Goal: Task Accomplishment & Management: Manage account settings

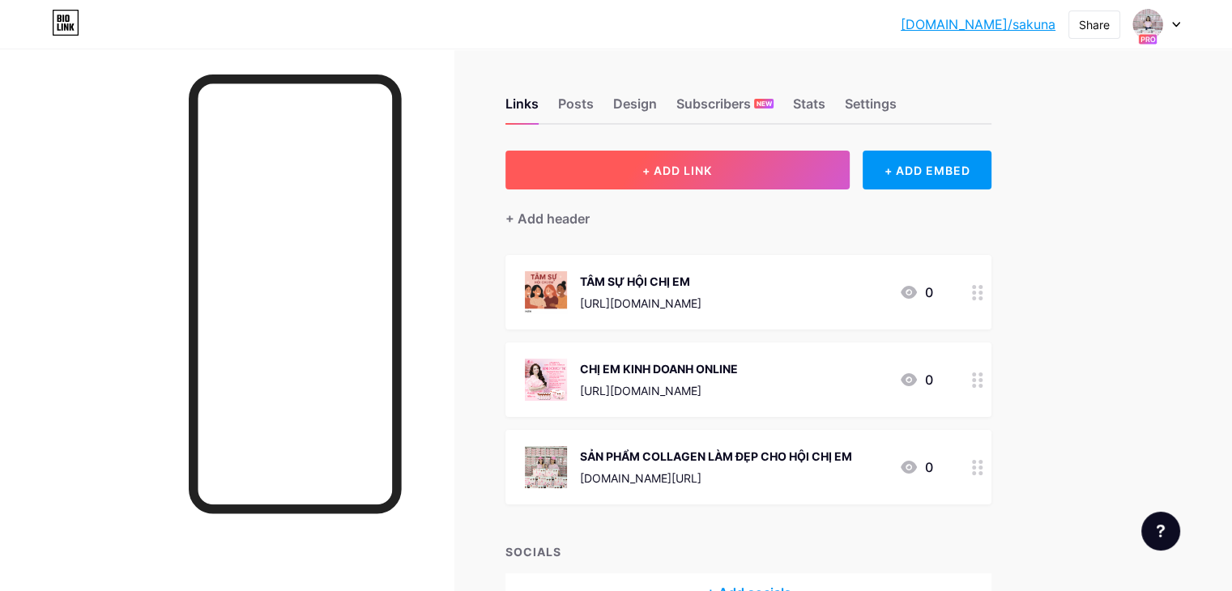
click at [768, 160] on button "+ ADD LINK" at bounding box center [677, 170] width 344 height 39
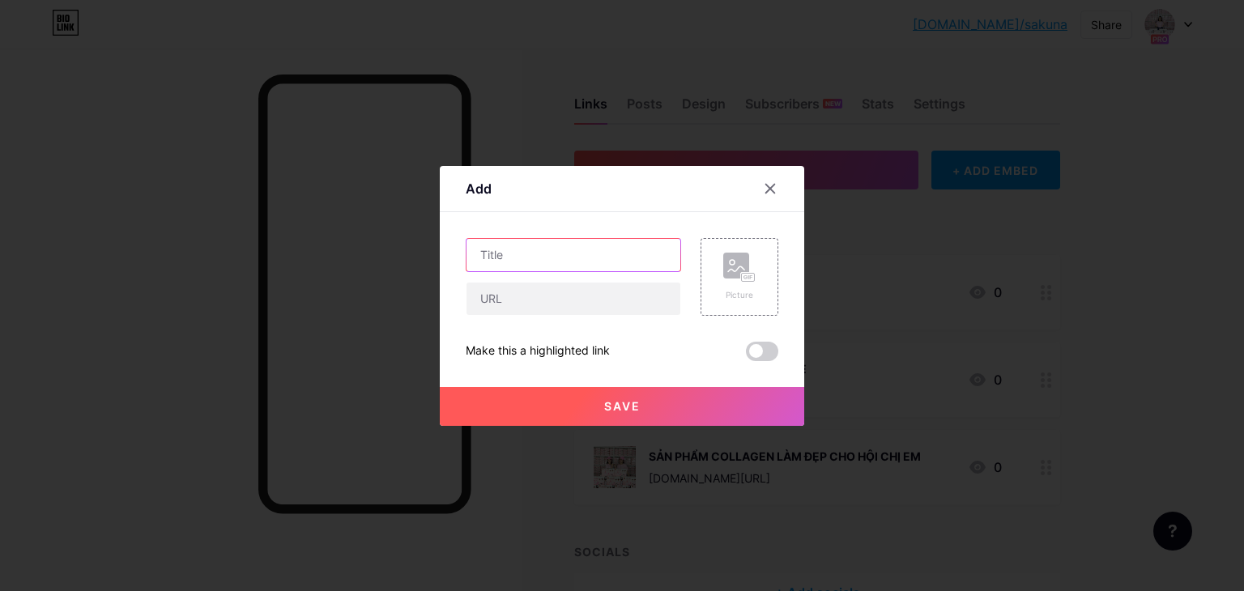
click at [544, 261] on input "text" at bounding box center [573, 255] width 214 height 32
click at [559, 251] on input "text" at bounding box center [573, 255] width 214 height 32
type input "F"
type input "TRANG CHIA SẺ"
click at [766, 192] on icon at bounding box center [770, 188] width 9 height 9
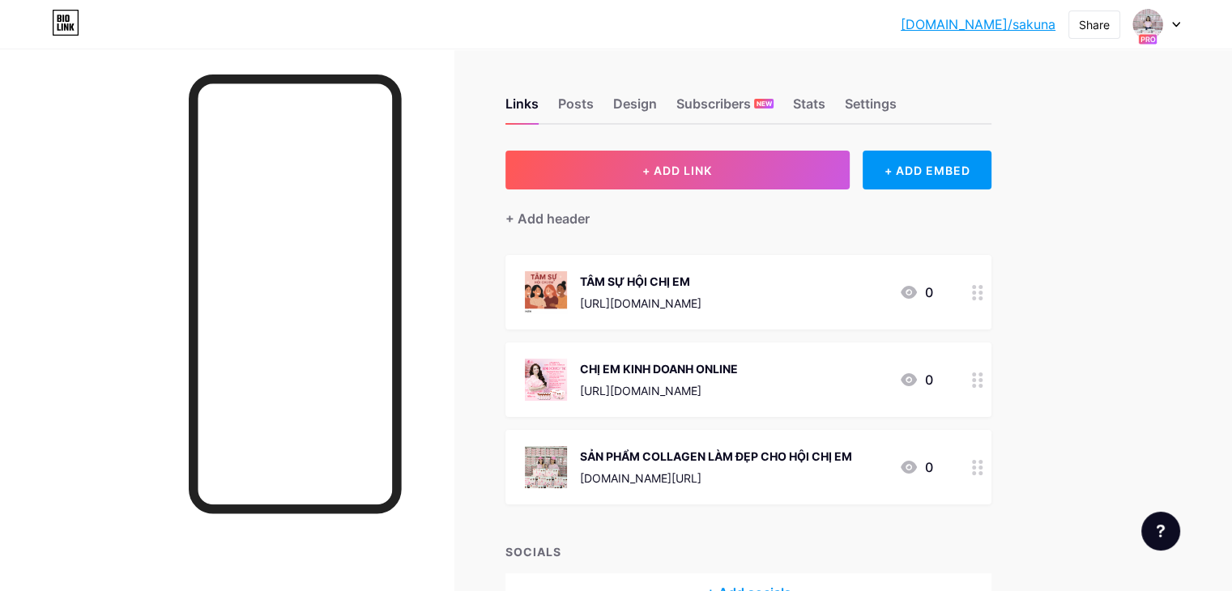
click at [983, 292] on icon at bounding box center [977, 292] width 11 height 15
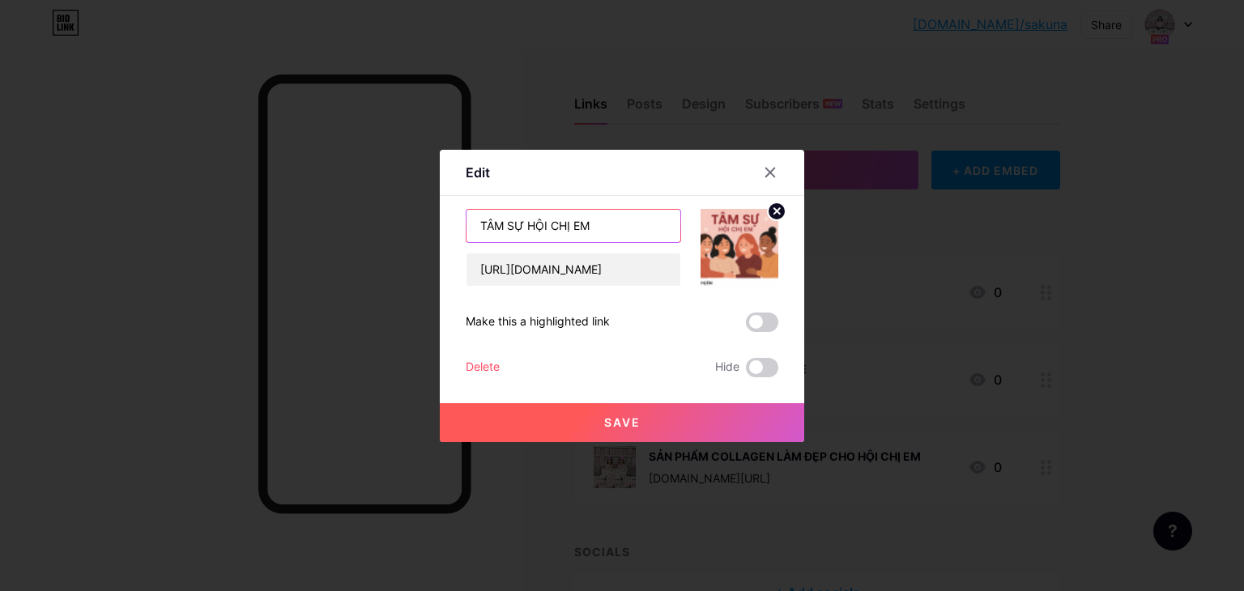
click at [471, 227] on input "TÂM SỰ HỘI CHỊ EM" at bounding box center [573, 226] width 214 height 32
type input "HỘI TÂM SỰ HỘI CHỊ EM"
click at [619, 421] on span "Save" at bounding box center [622, 422] width 36 height 14
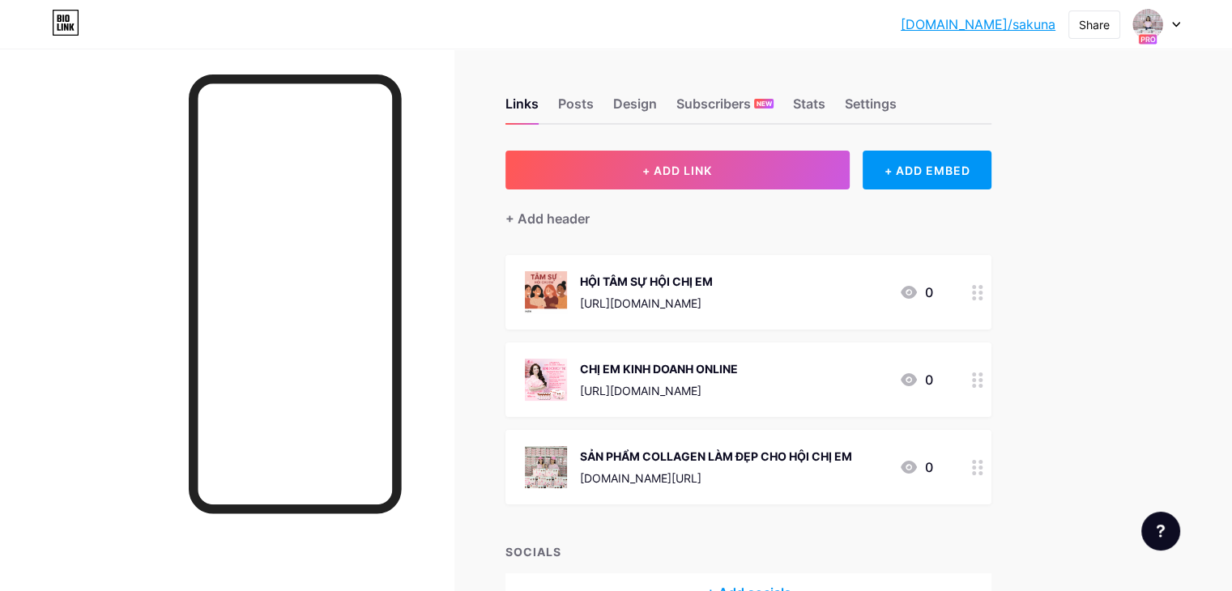
click at [646, 189] on div "+ Add header" at bounding box center [748, 209] width 486 height 40
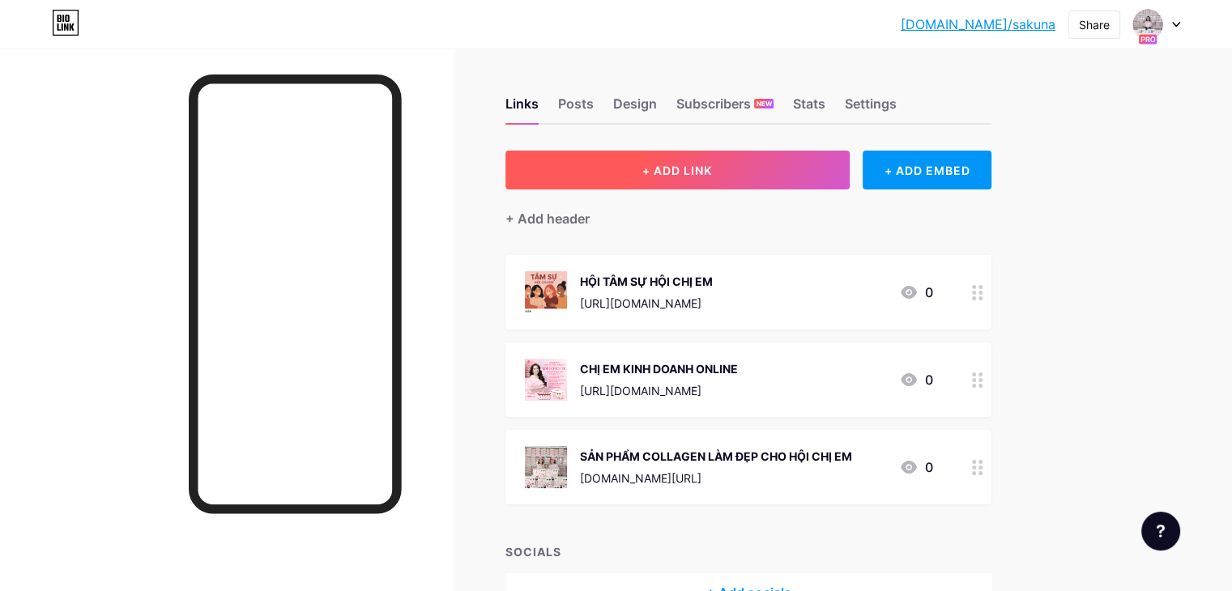
click at [660, 176] on button "+ ADD LINK" at bounding box center [677, 170] width 344 height 39
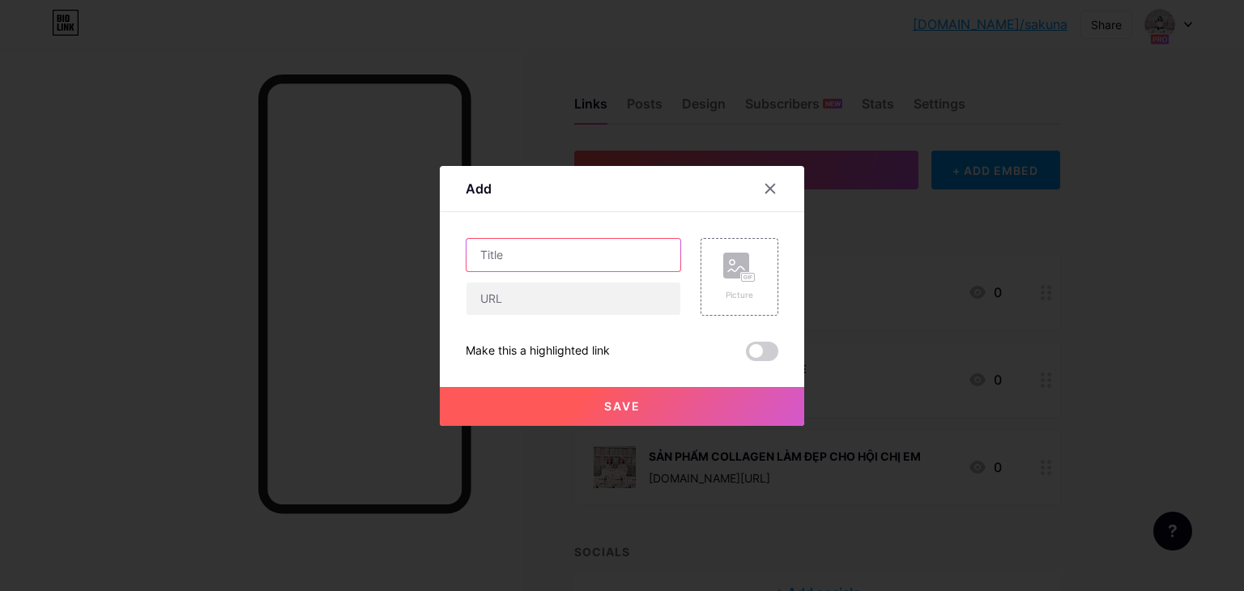
click at [623, 266] on input "text" at bounding box center [573, 255] width 214 height 32
type input "T"
type input "FB CHIA SẺ"
click at [560, 402] on button "Save" at bounding box center [622, 406] width 364 height 39
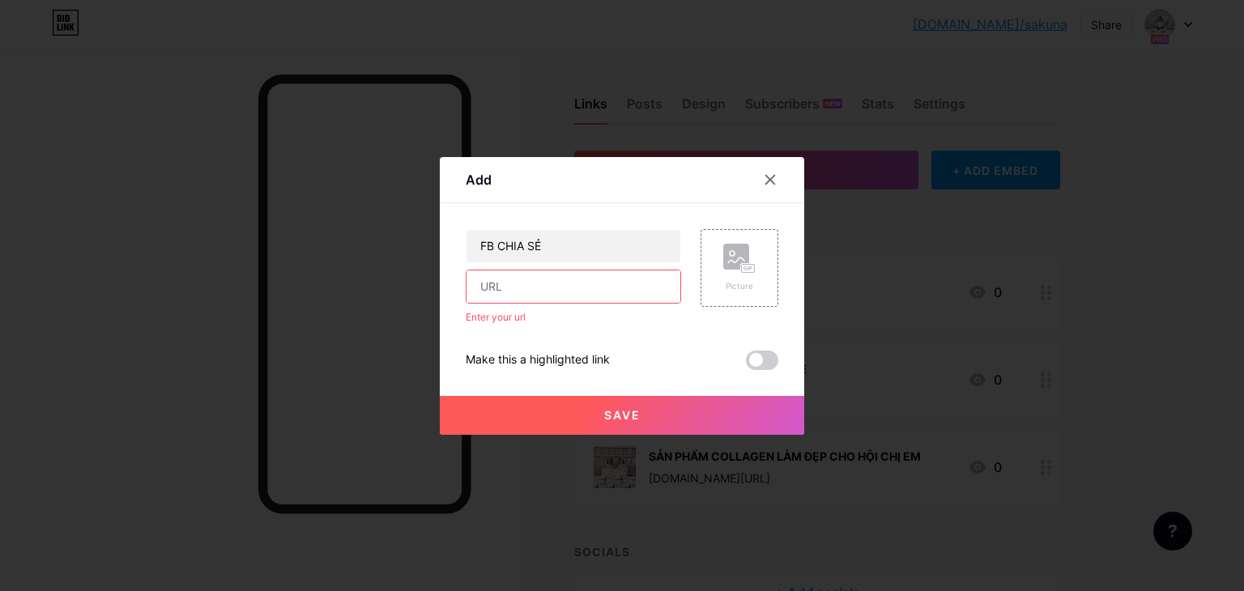
click at [538, 286] on input "text" at bounding box center [573, 286] width 214 height 32
paste input "[URL][DOMAIN_NAME]"
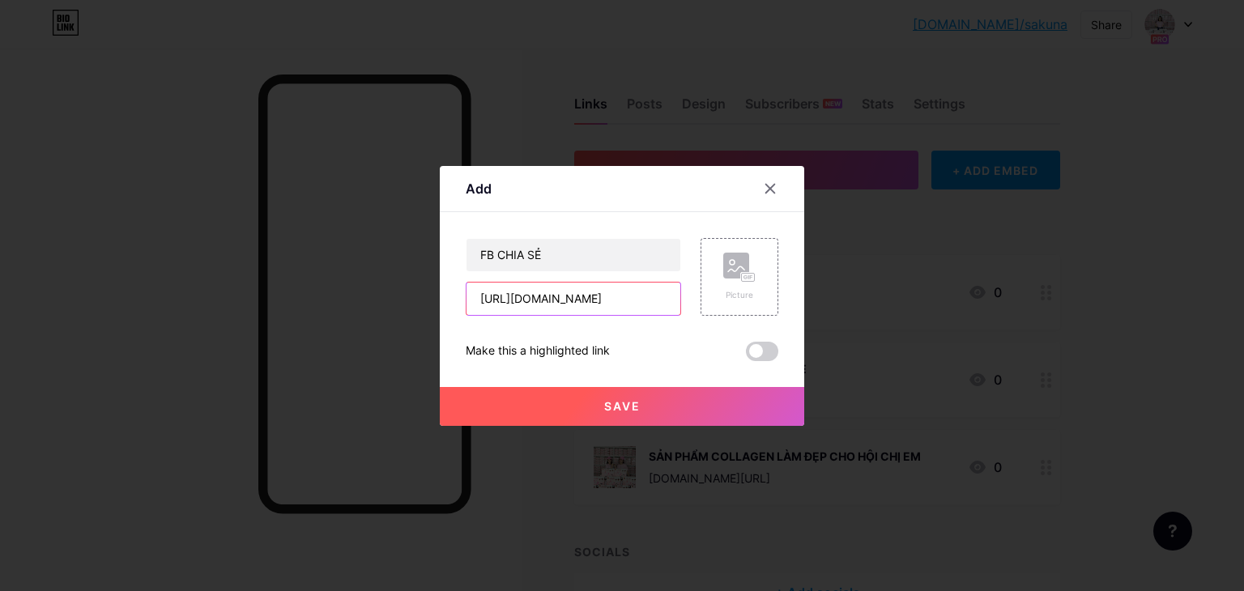
type input "[URL][DOMAIN_NAME]"
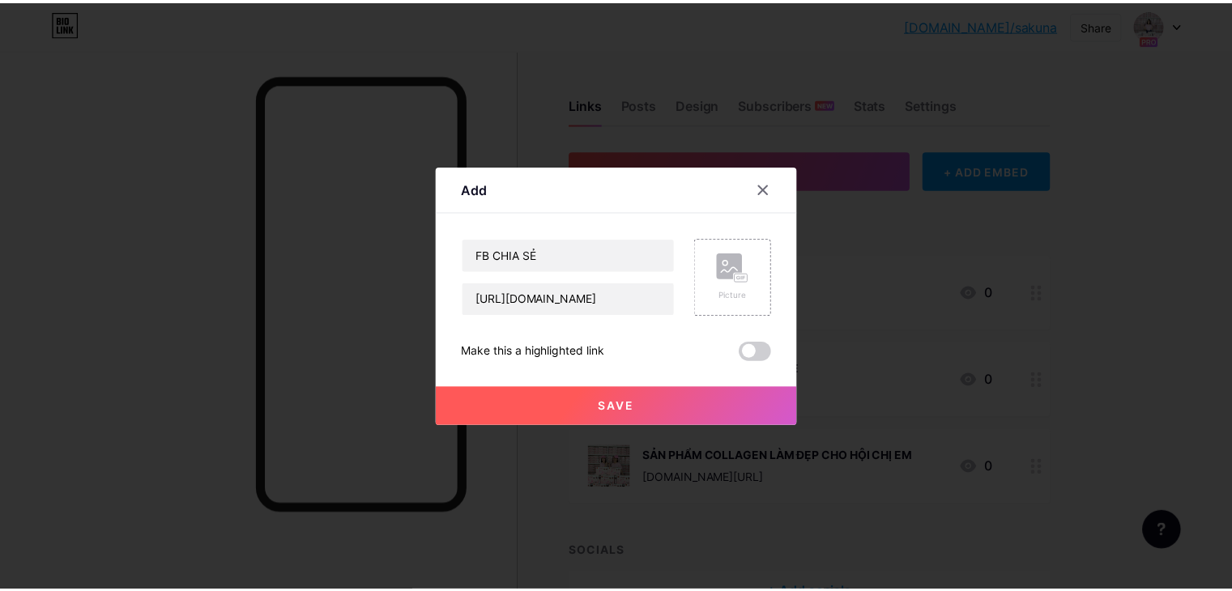
scroll to position [0, 0]
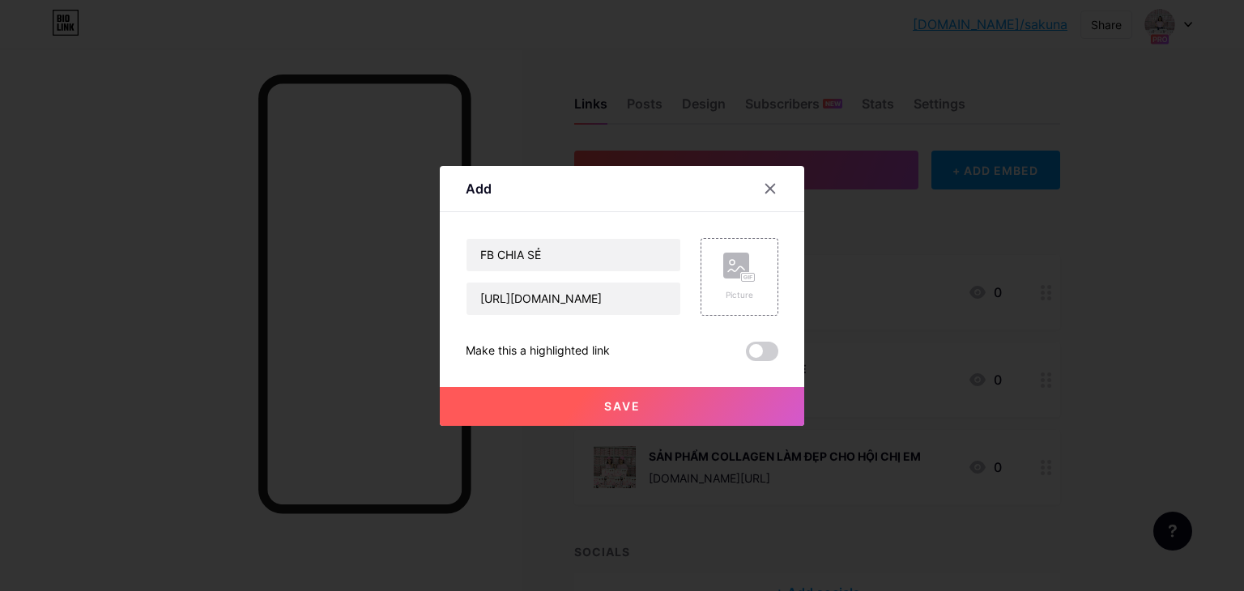
click at [584, 406] on button "Save" at bounding box center [622, 406] width 364 height 39
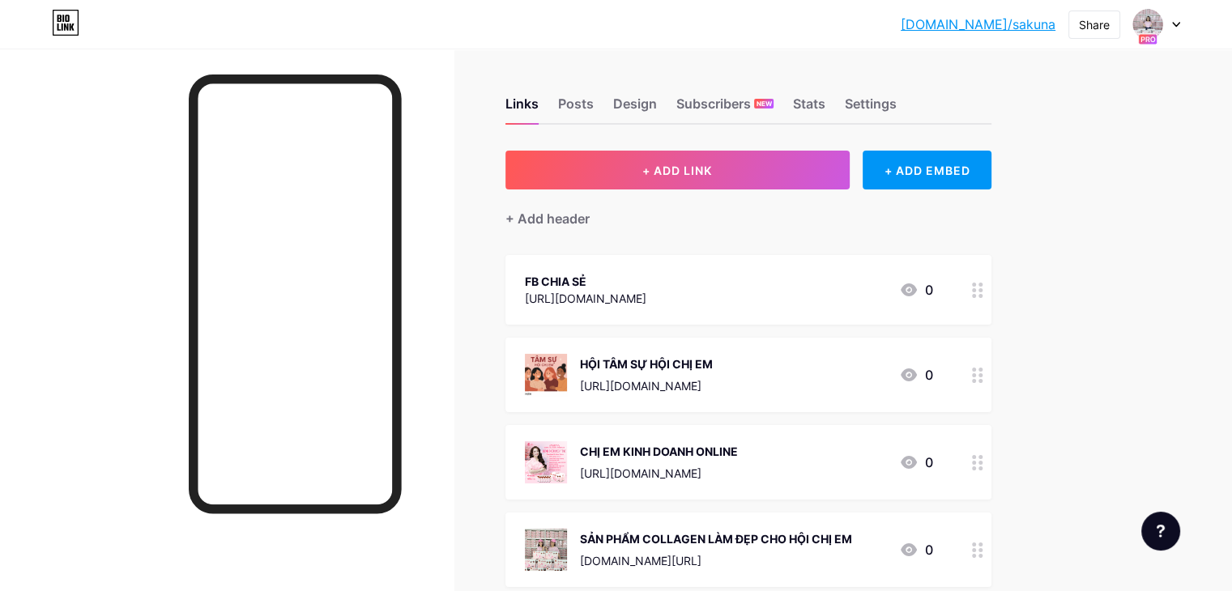
click at [983, 283] on icon at bounding box center [977, 290] width 11 height 15
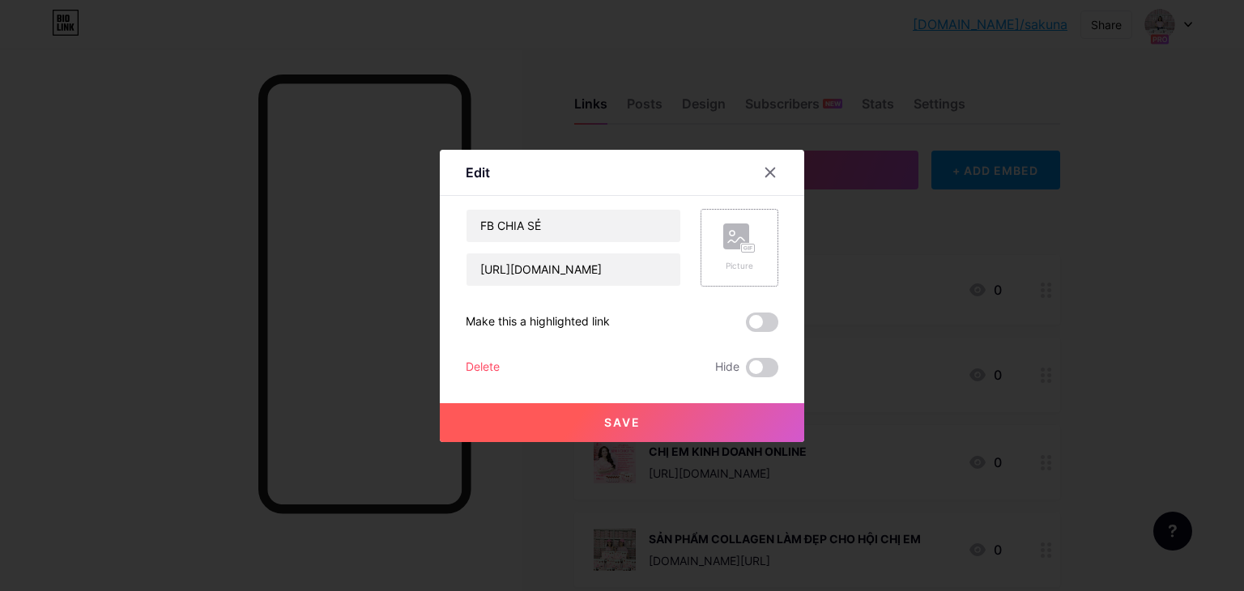
click at [726, 233] on rect at bounding box center [736, 237] width 26 height 26
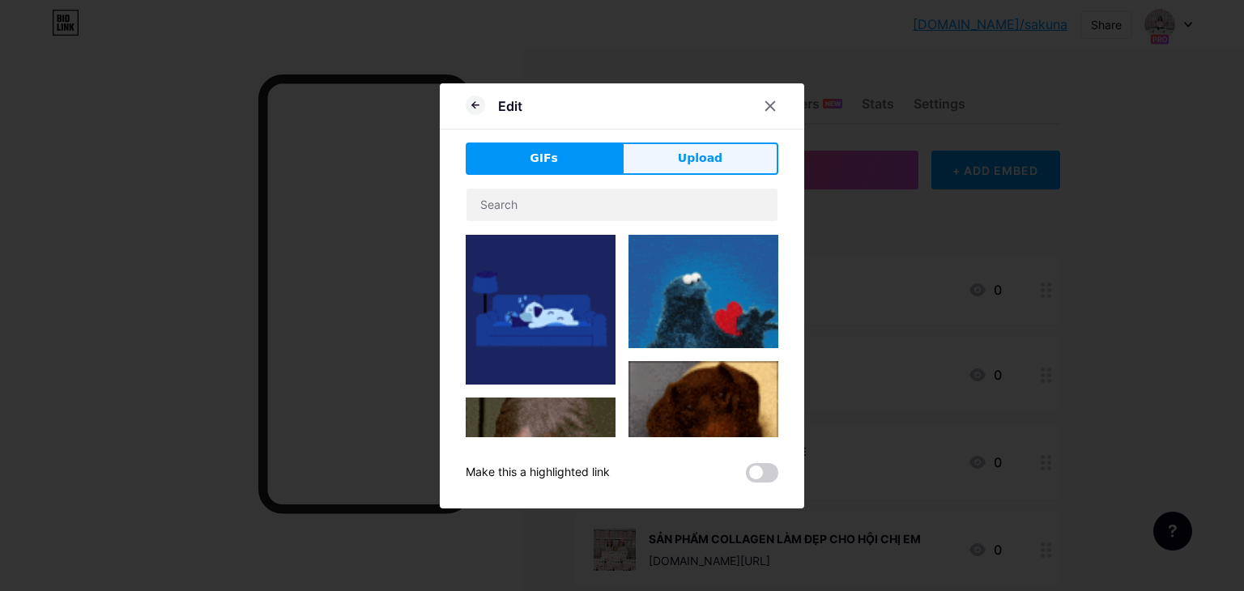
click at [683, 144] on button "Upload" at bounding box center [700, 159] width 156 height 32
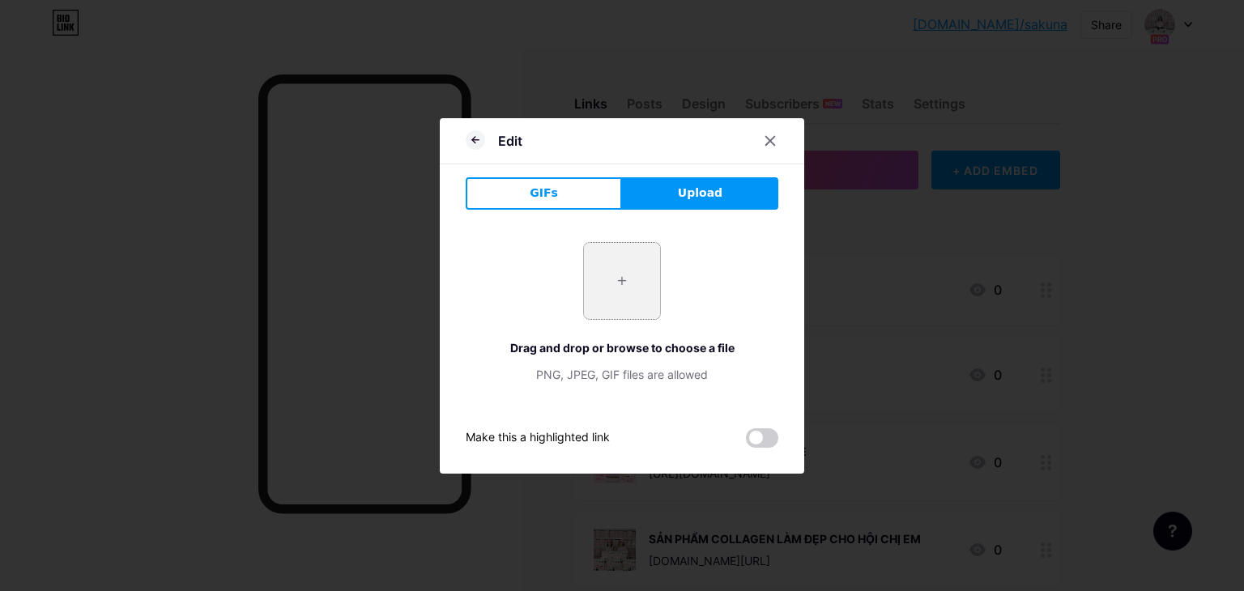
click at [613, 291] on input "file" at bounding box center [622, 281] width 76 height 76
click at [638, 302] on input "file" at bounding box center [622, 281] width 76 height 76
type input "C:\fakepath\z6912444439988_ea31be24b57ae74015ee555782d6a8f1.jpg"
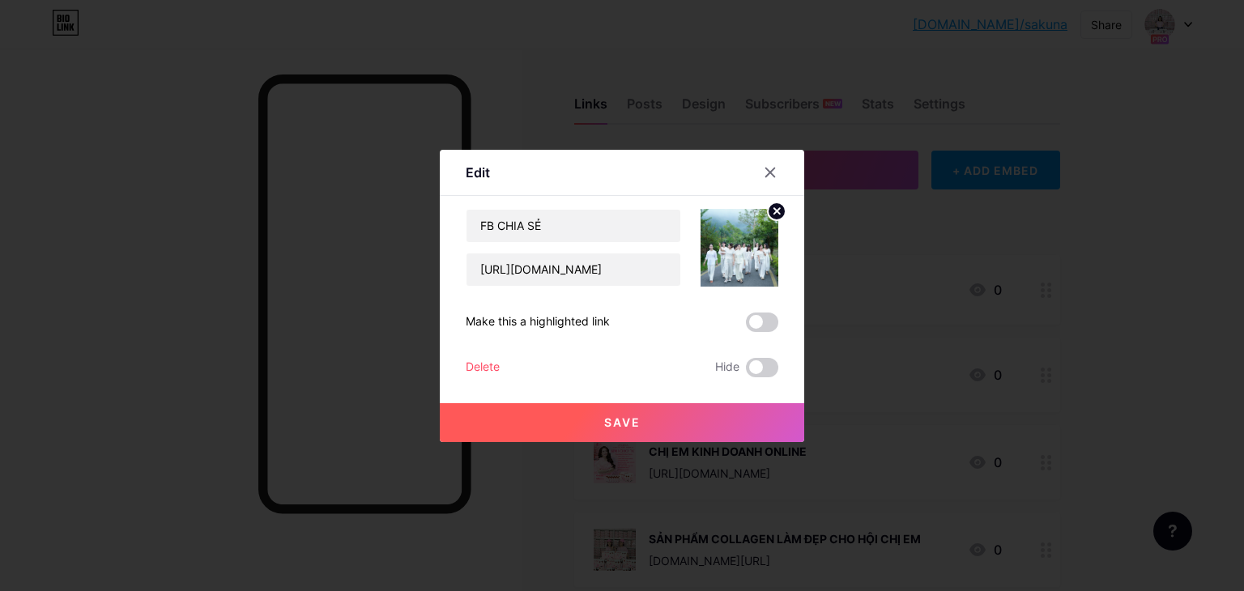
click at [637, 419] on button "Save" at bounding box center [622, 422] width 364 height 39
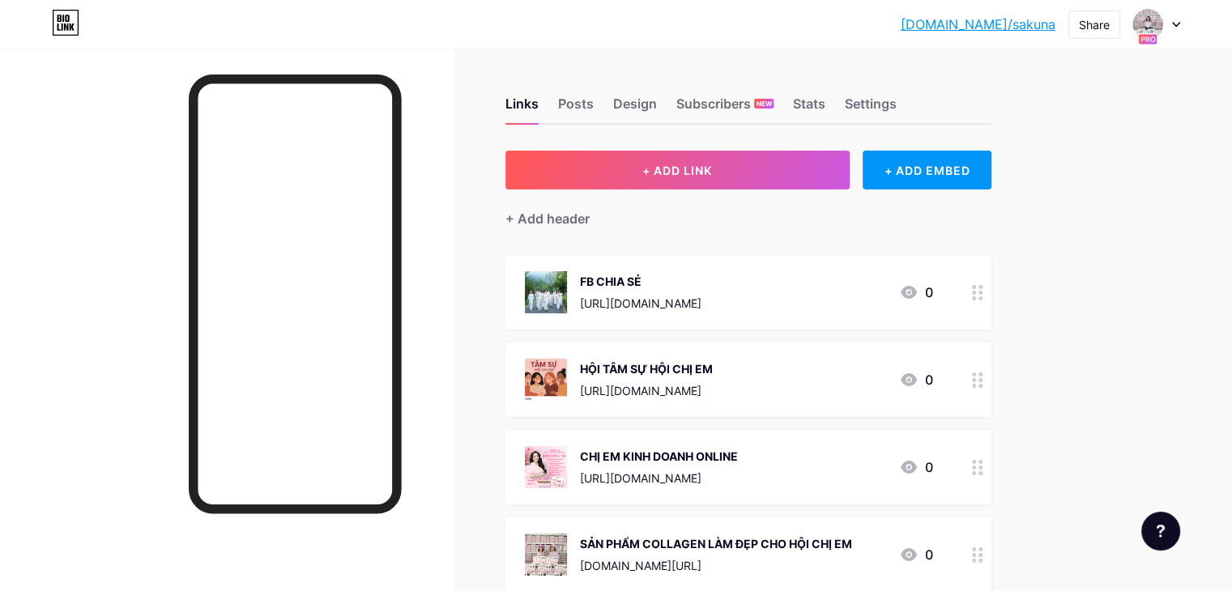
click at [1176, 27] on div at bounding box center [1156, 24] width 47 height 29
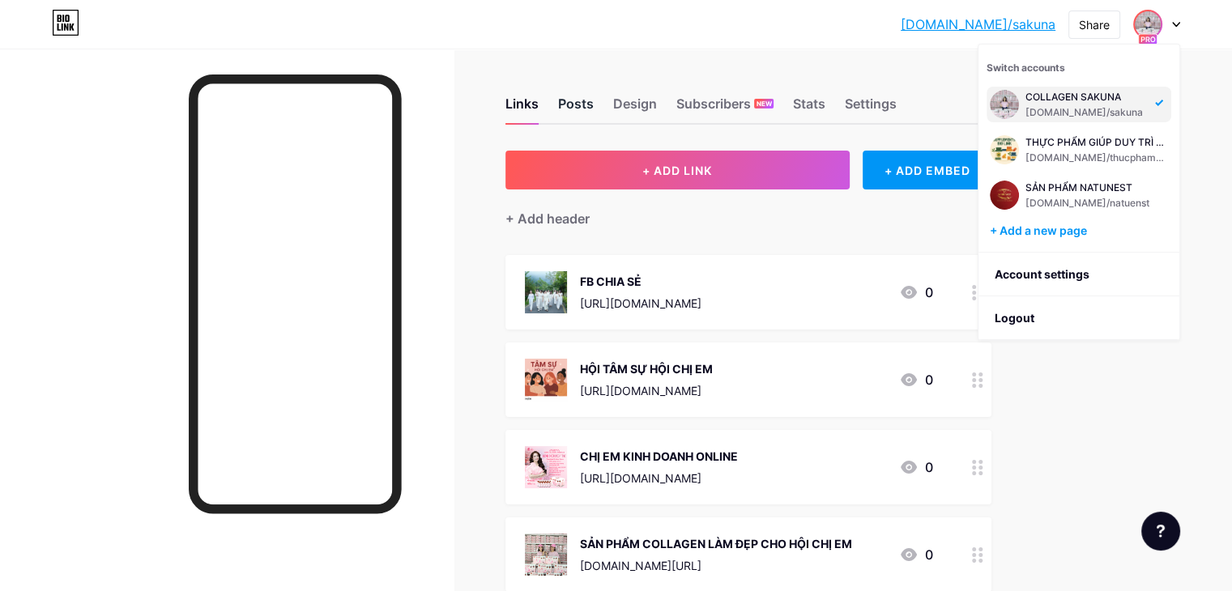
click at [594, 111] on div "Posts" at bounding box center [576, 108] width 36 height 29
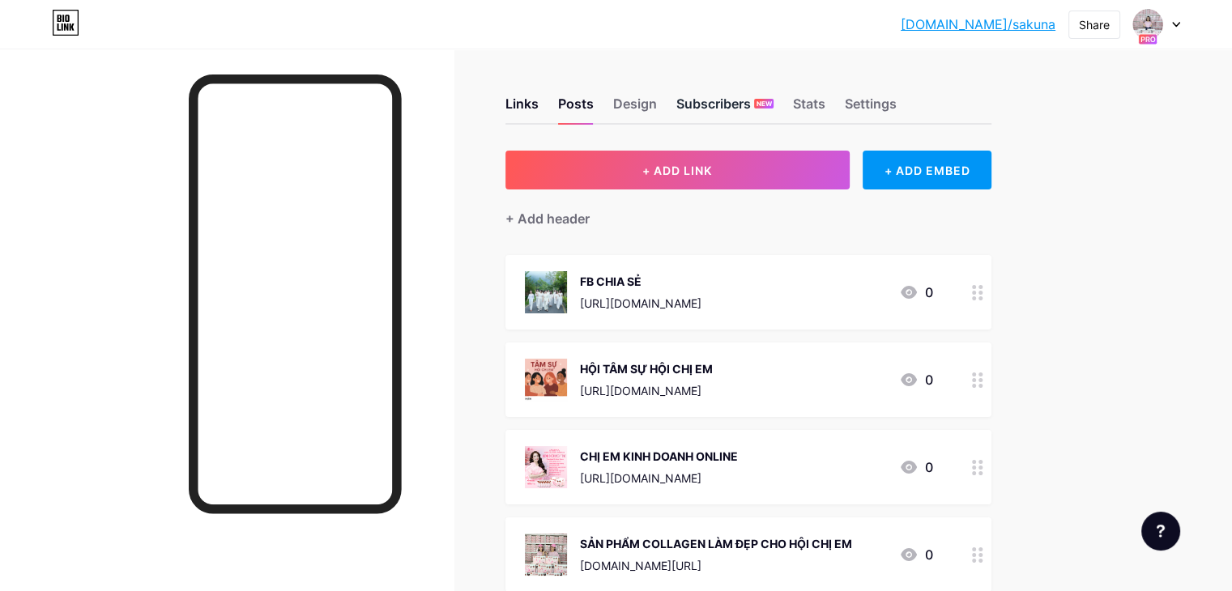
click at [773, 111] on div "Subscribers NEW" at bounding box center [724, 108] width 97 height 29
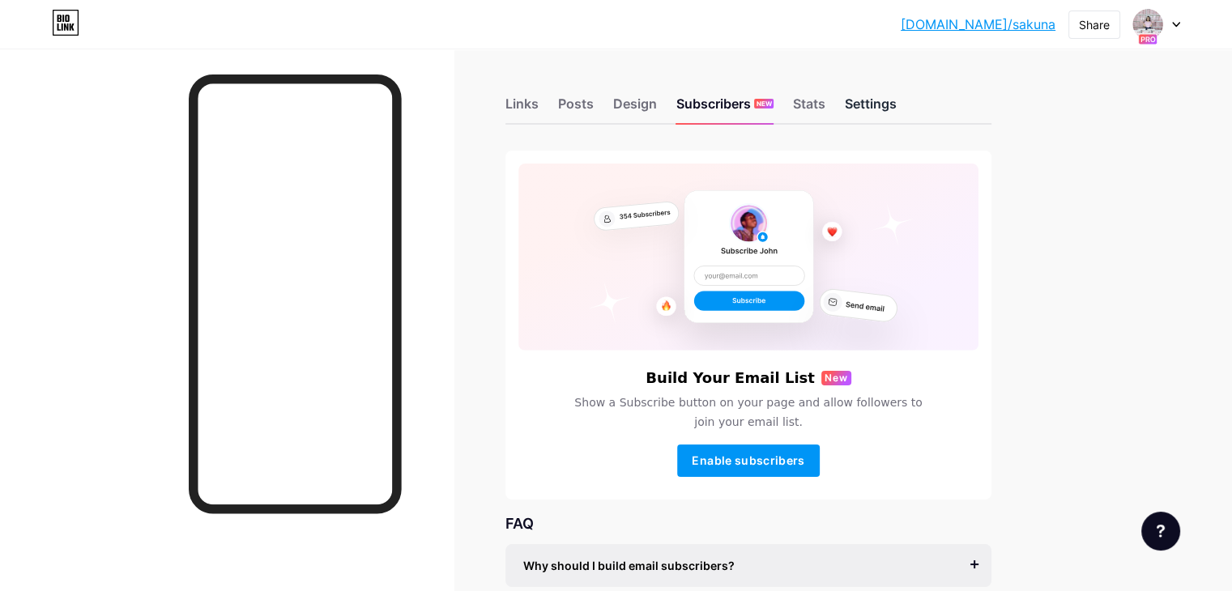
click at [896, 102] on div "Settings" at bounding box center [871, 108] width 52 height 29
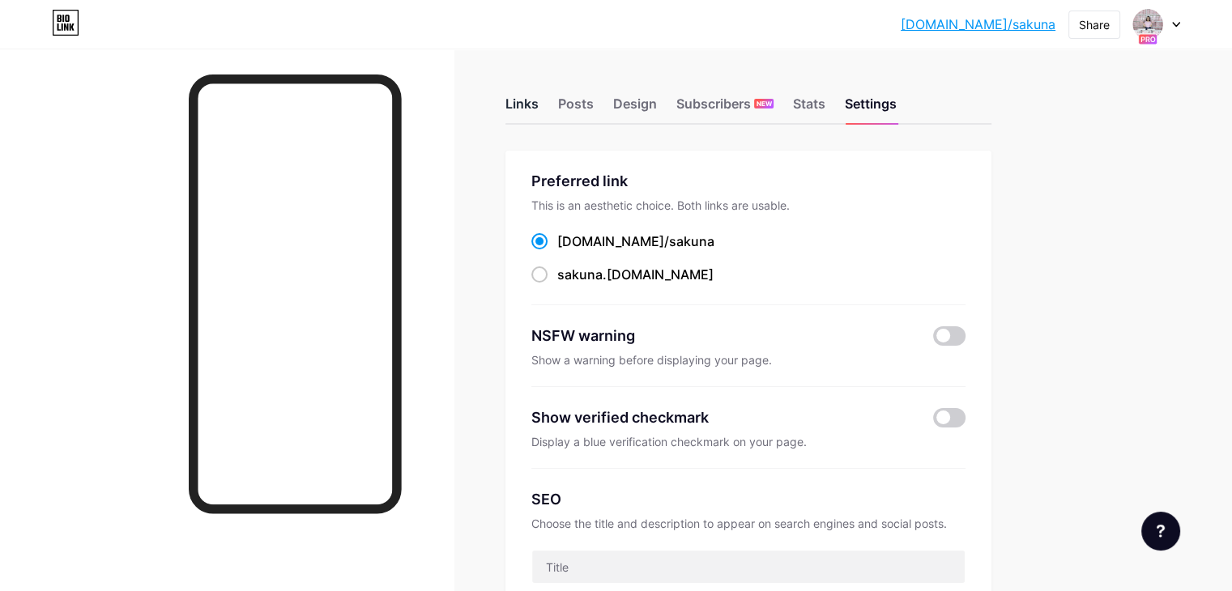
click at [539, 108] on div "Links" at bounding box center [521, 108] width 33 height 29
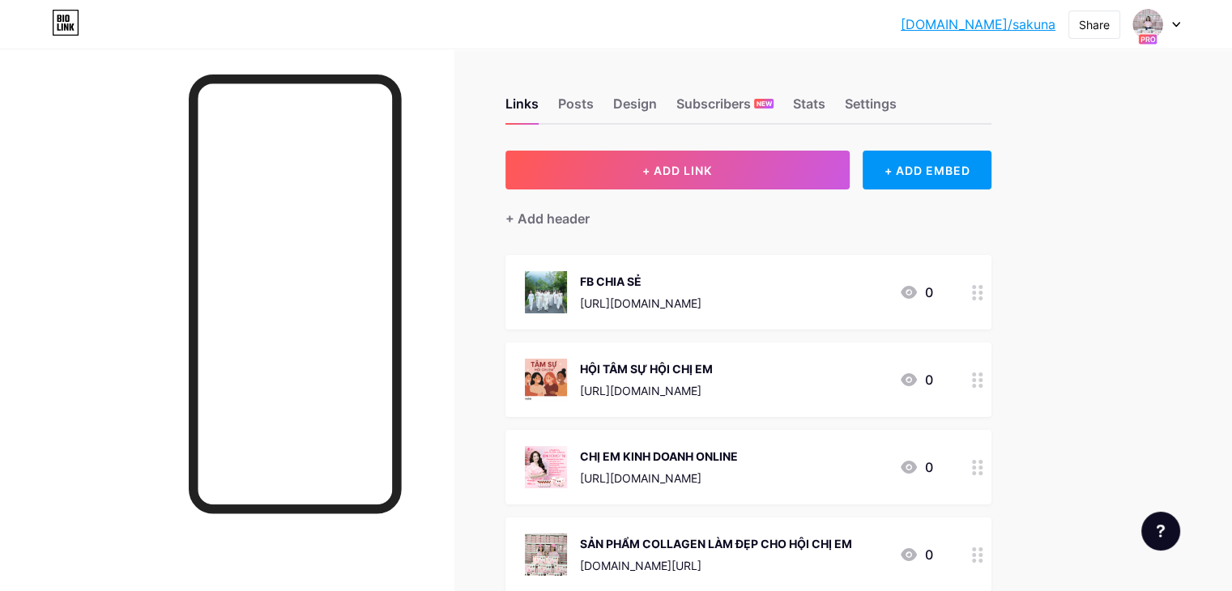
click at [1176, 24] on icon at bounding box center [1176, 25] width 8 height 6
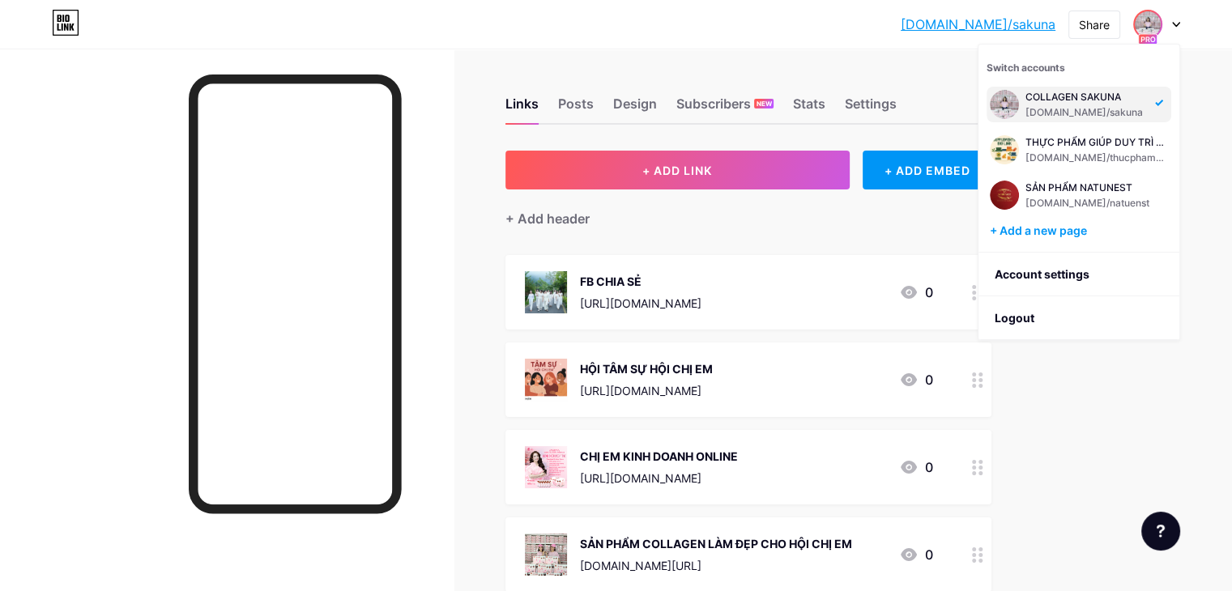
click at [1016, 26] on link "[DOMAIN_NAME]/sakuna" at bounding box center [978, 24] width 155 height 19
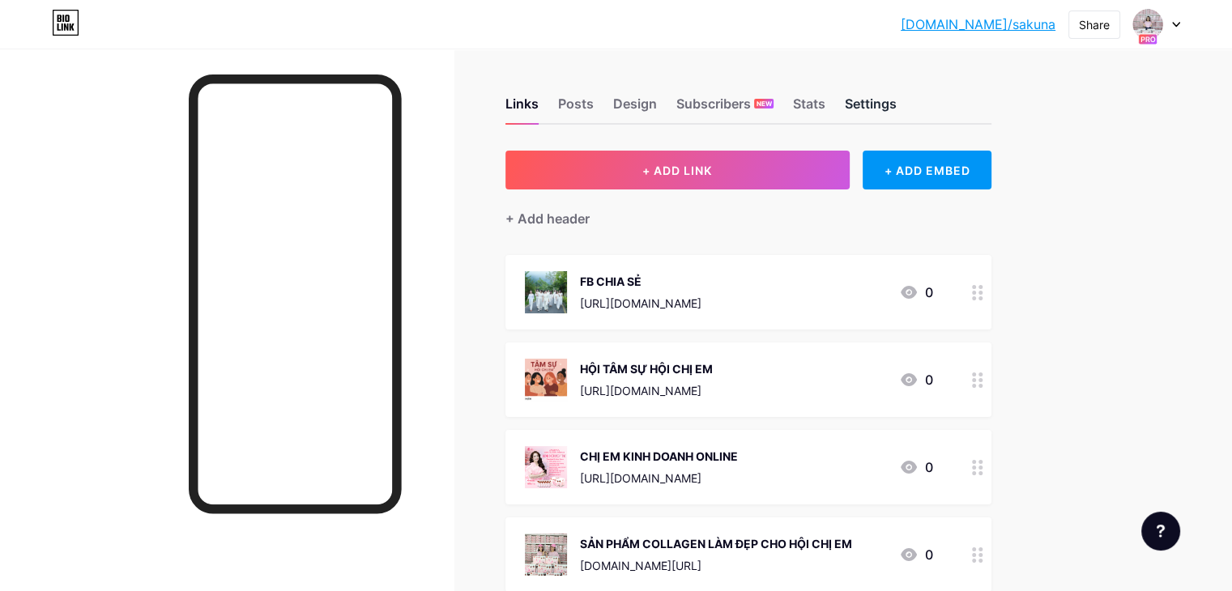
click at [896, 99] on div "Settings" at bounding box center [871, 108] width 52 height 29
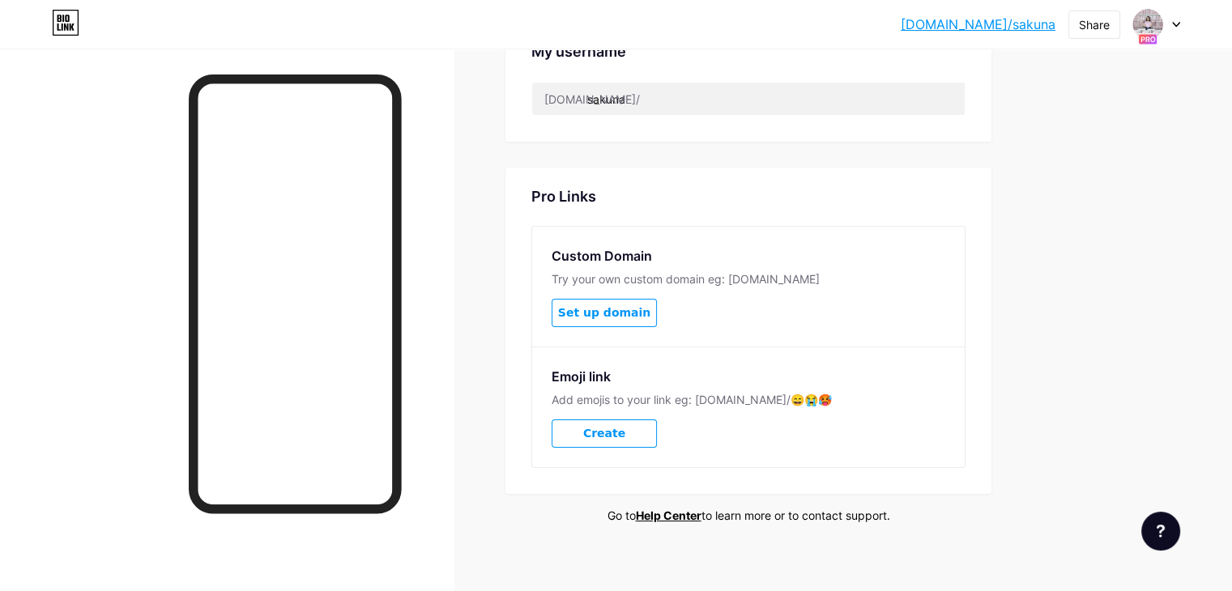
scroll to position [755, 0]
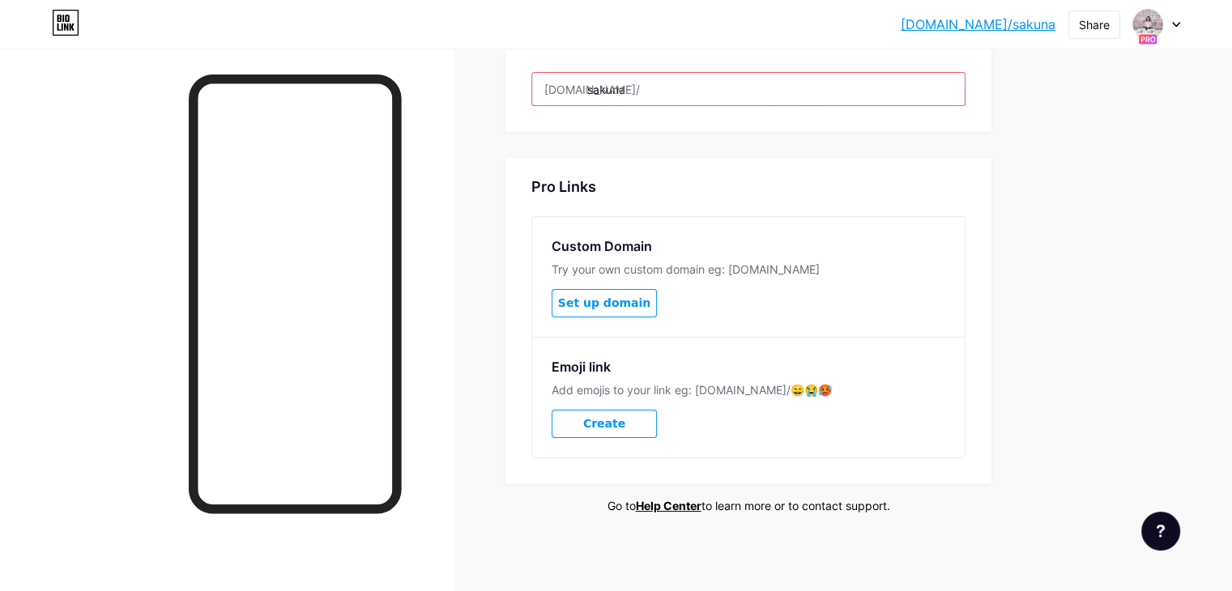
click at [758, 91] on input "sakuna" at bounding box center [748, 89] width 432 height 32
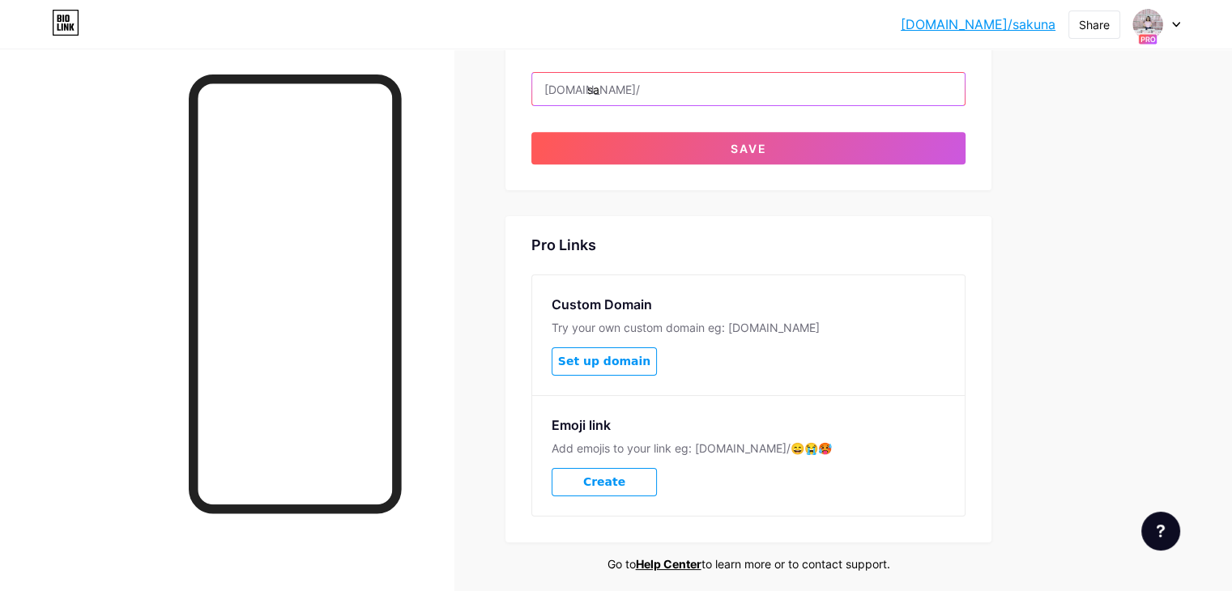
type input "s"
type input "h"
type input "t"
type input "m"
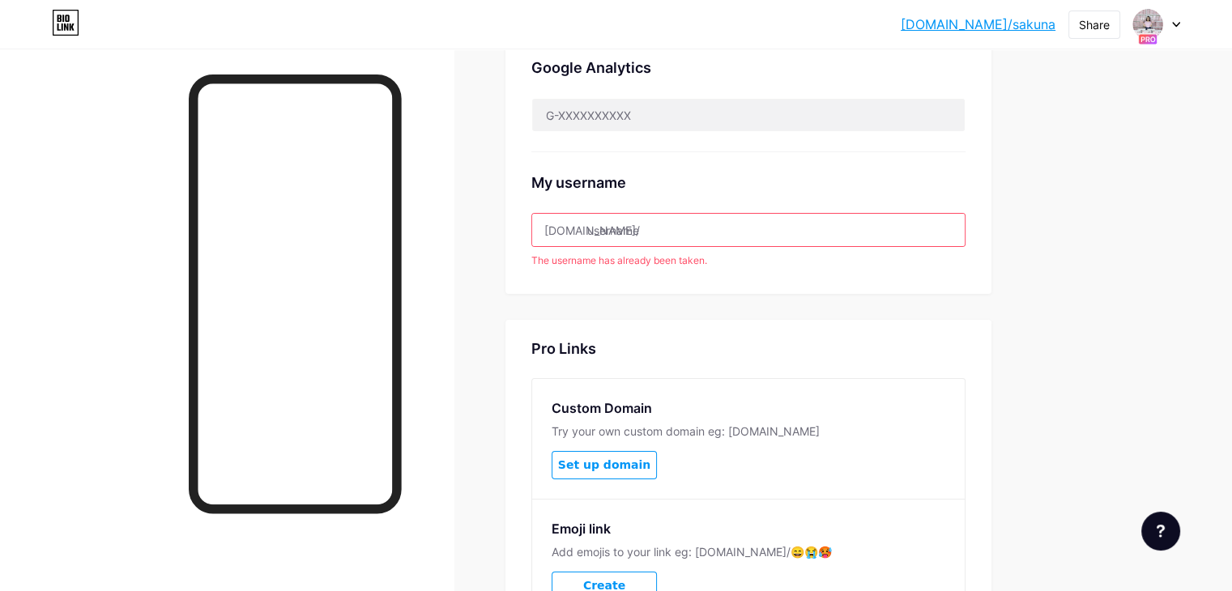
scroll to position [593, 0]
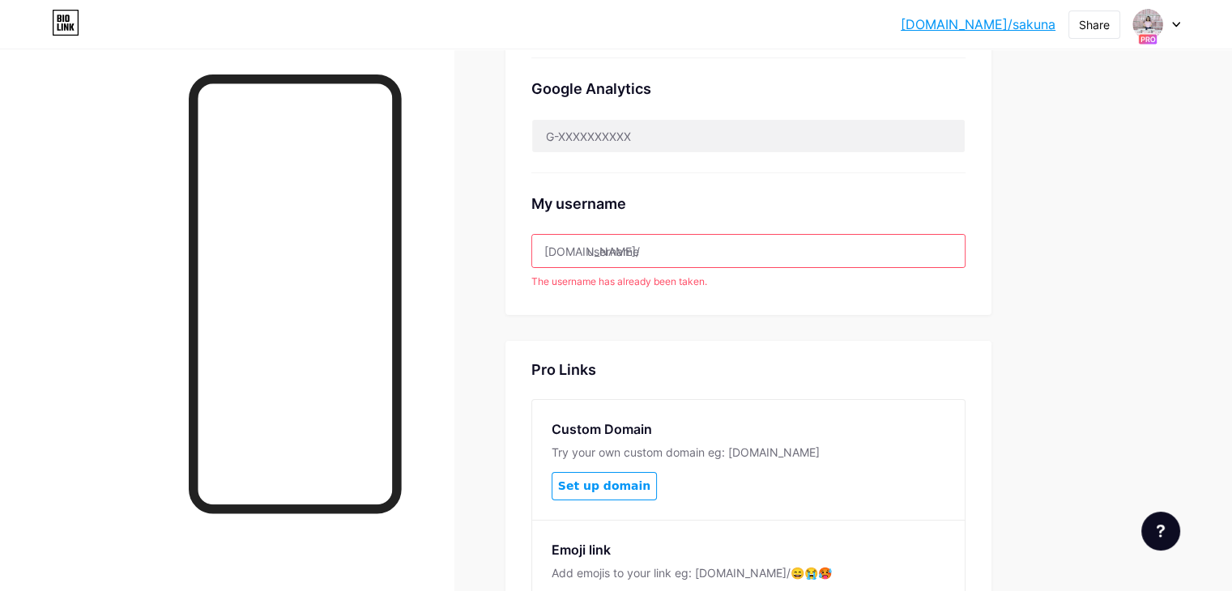
click at [58, 30] on icon at bounding box center [58, 26] width 3 height 7
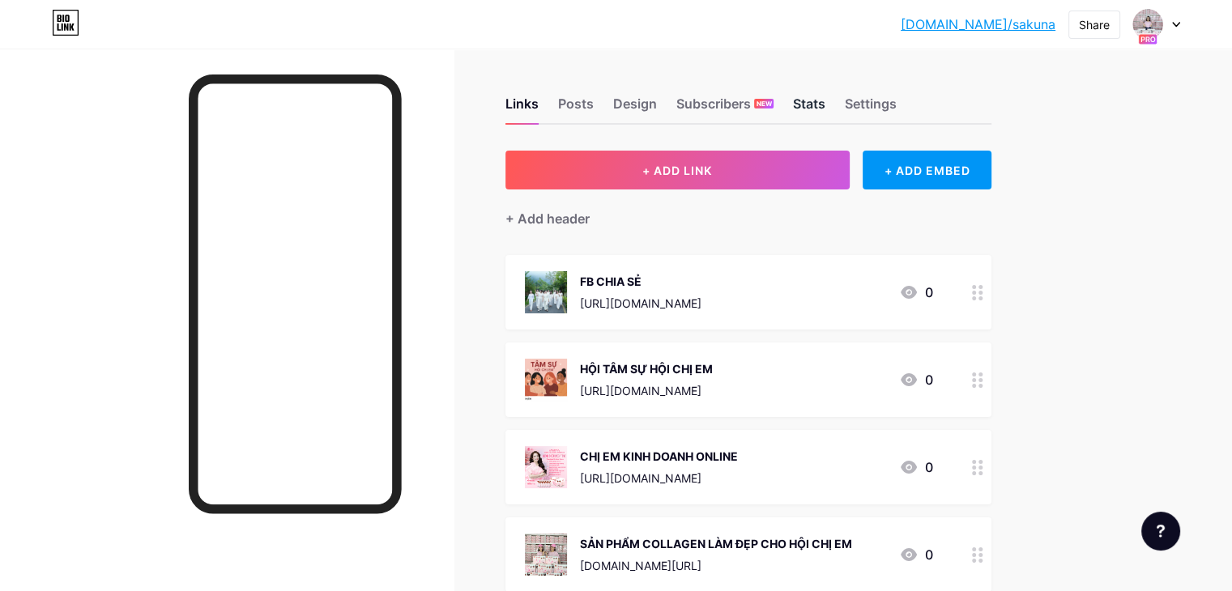
click at [825, 106] on div "Stats" at bounding box center [809, 108] width 32 height 29
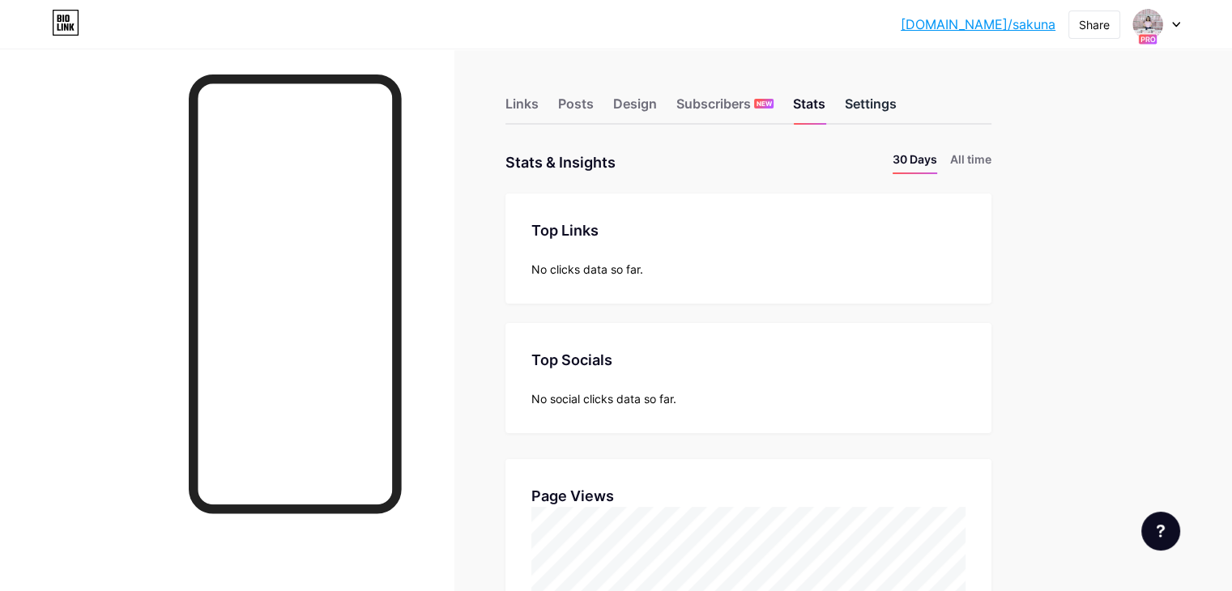
click at [896, 111] on div "Settings" at bounding box center [871, 108] width 52 height 29
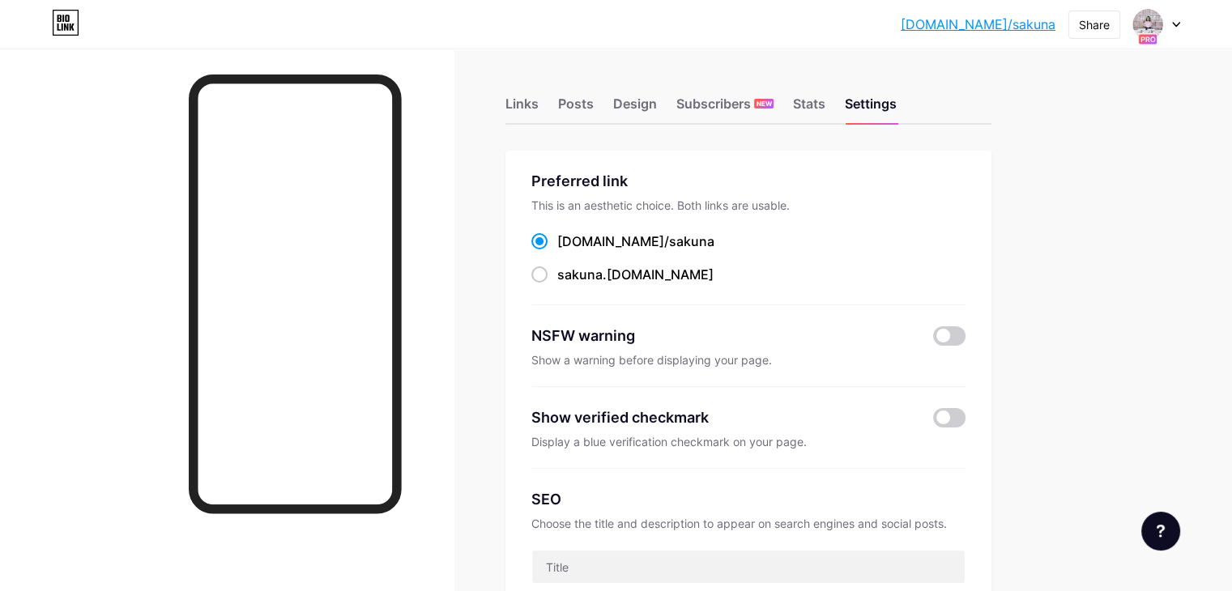
click at [1177, 25] on icon at bounding box center [1176, 25] width 8 height 6
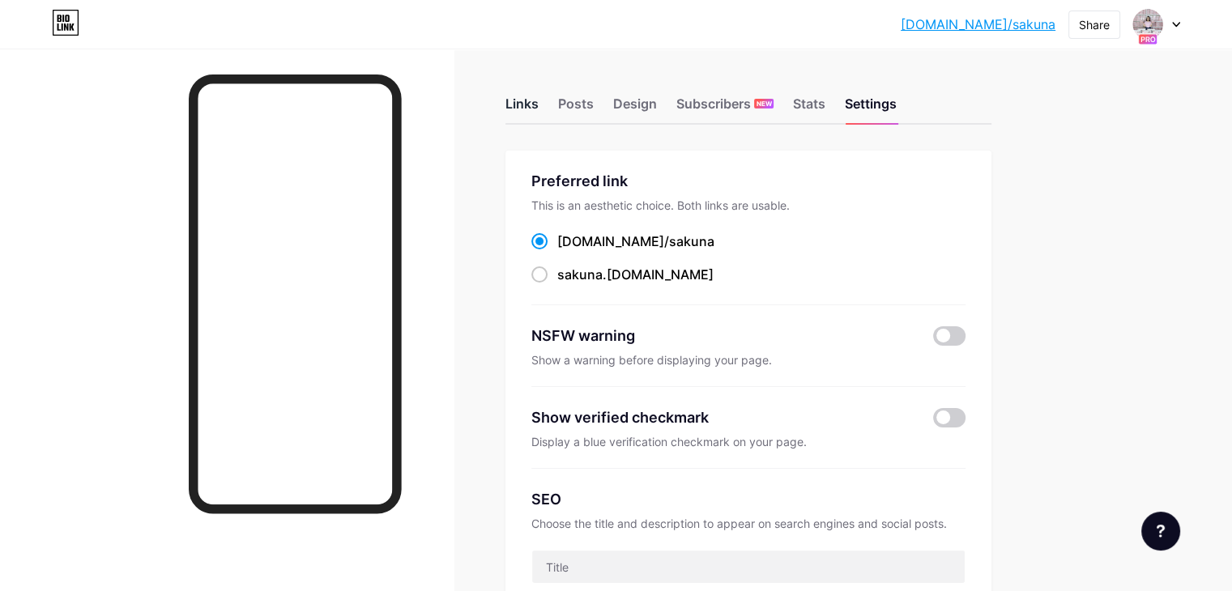
click at [539, 102] on div "Links" at bounding box center [521, 108] width 33 height 29
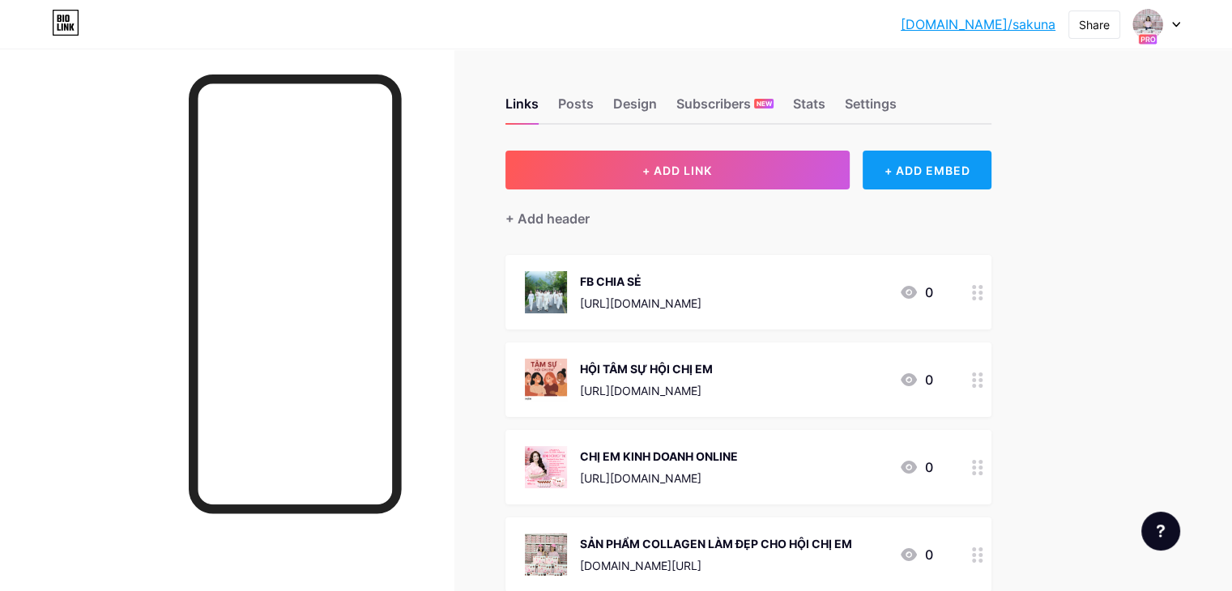
click at [976, 172] on div "+ ADD EMBED" at bounding box center [926, 170] width 129 height 39
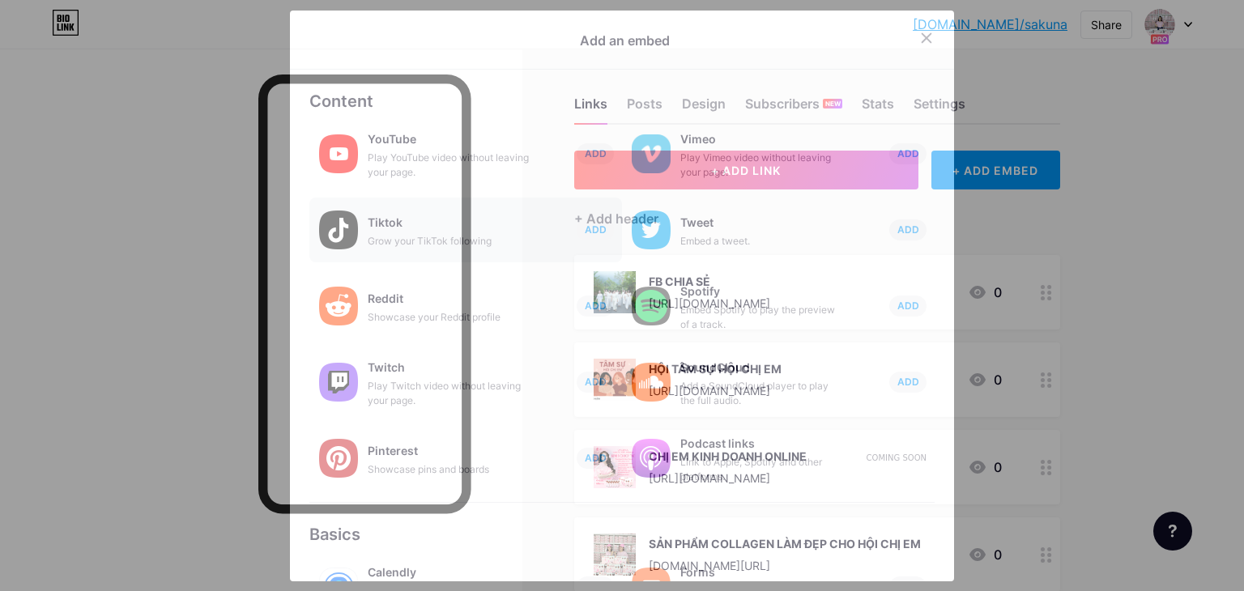
click at [441, 243] on div "Grow your TikTok following" at bounding box center [449, 241] width 162 height 15
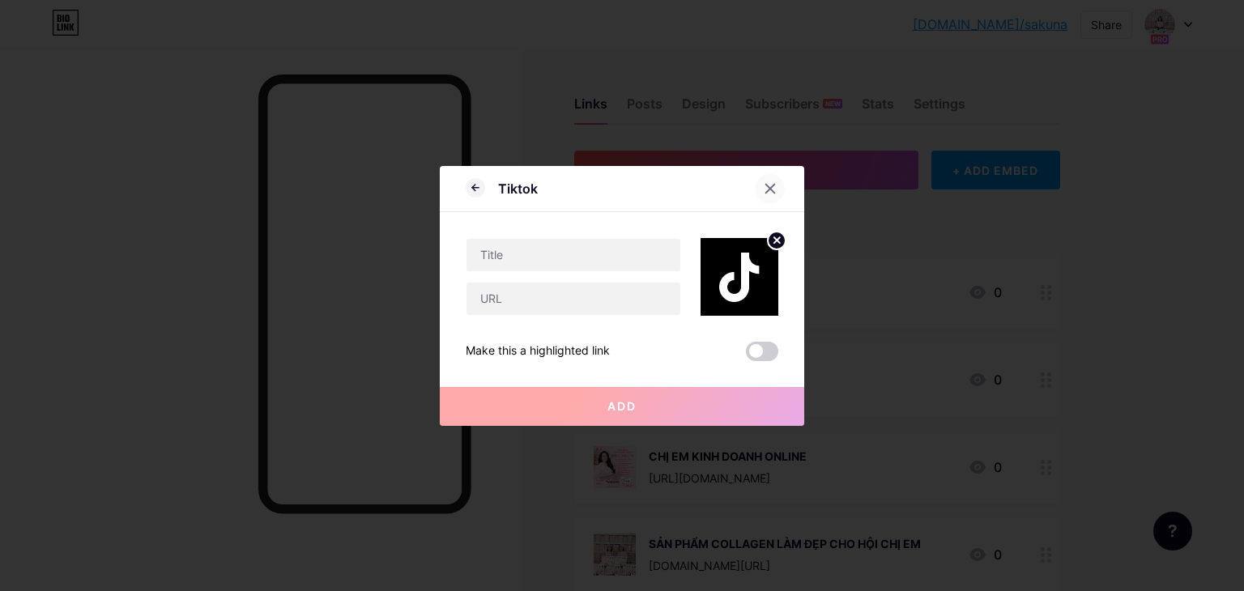
click at [764, 185] on icon at bounding box center [770, 188] width 13 height 13
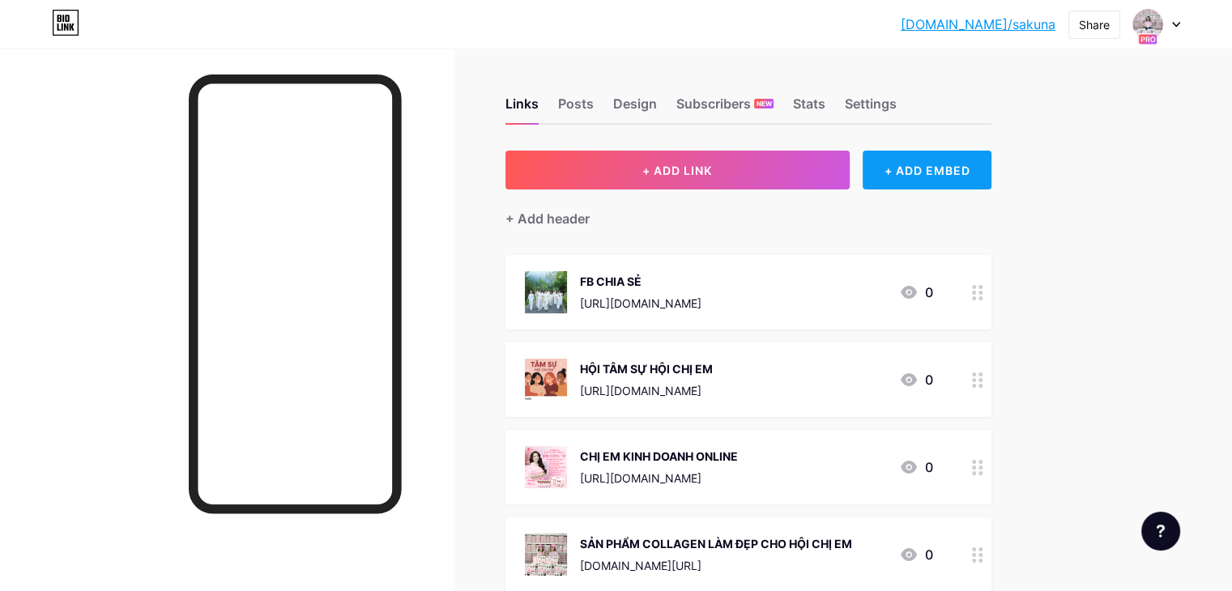
click at [991, 164] on div "+ ADD EMBED" at bounding box center [926, 170] width 129 height 39
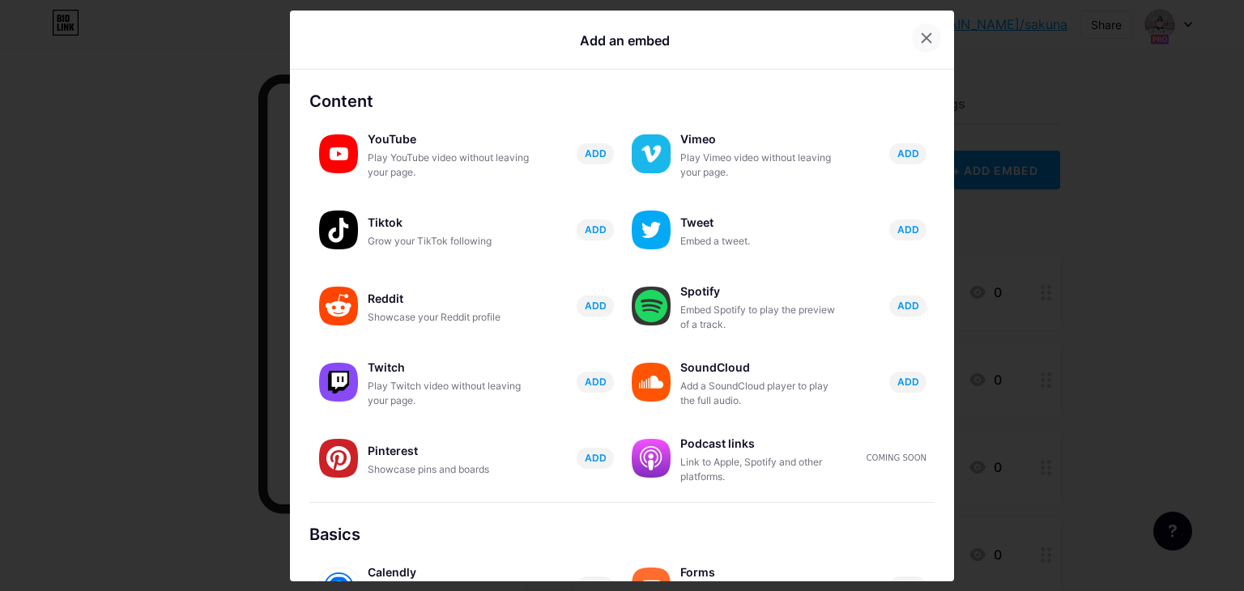
click at [920, 36] on icon at bounding box center [926, 38] width 13 height 13
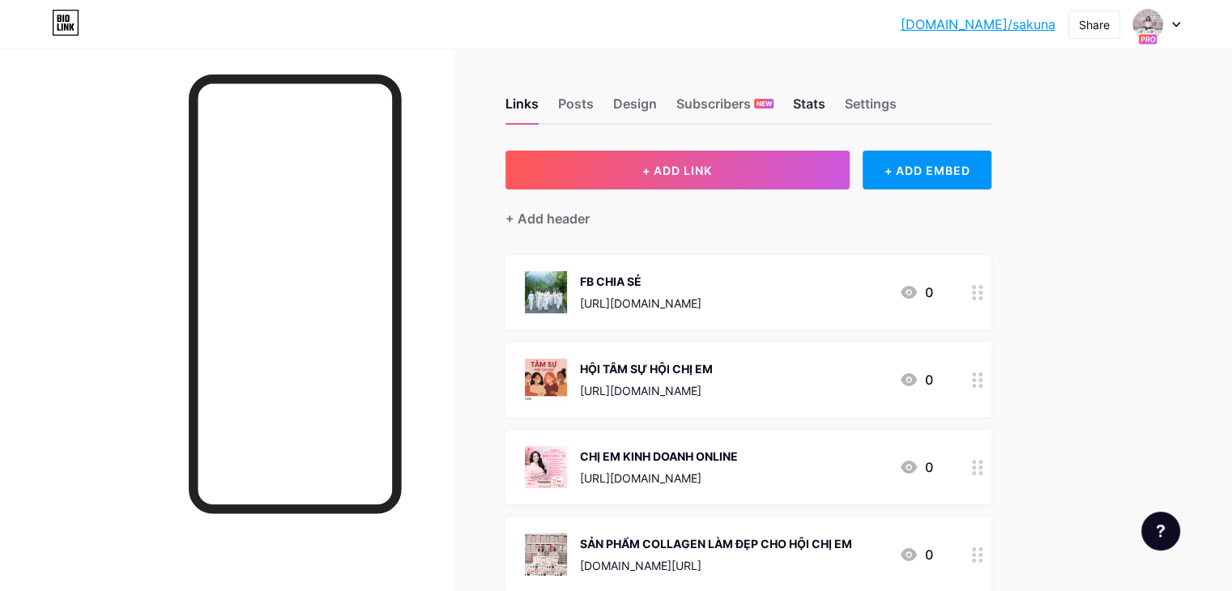
click at [825, 104] on div "Stats" at bounding box center [809, 108] width 32 height 29
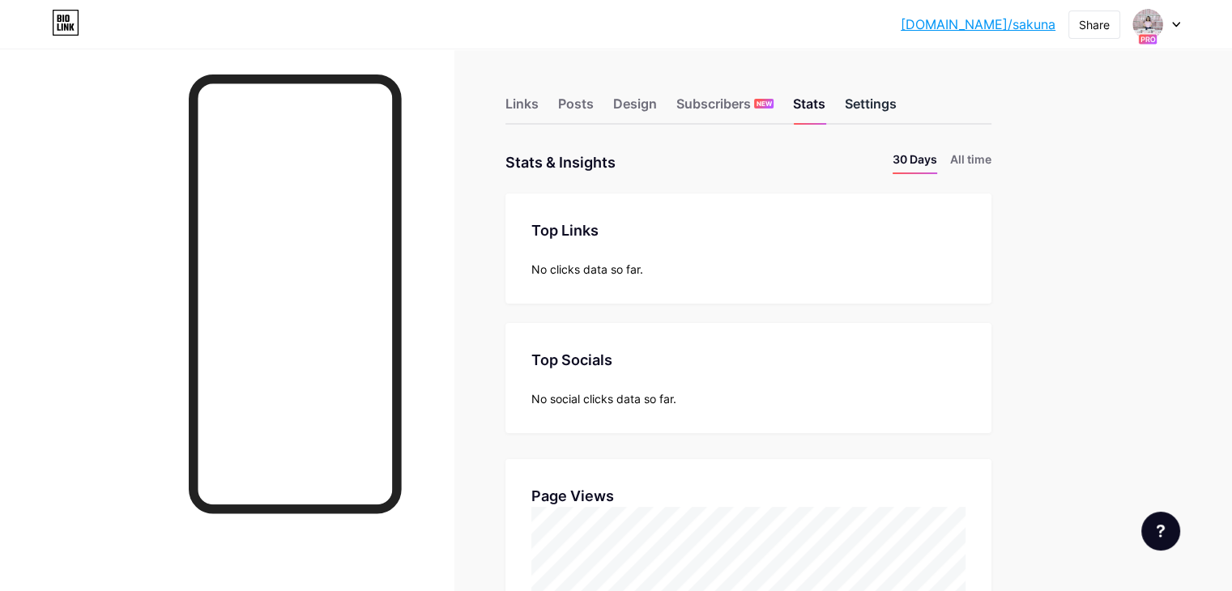
click at [896, 113] on div "Settings" at bounding box center [871, 108] width 52 height 29
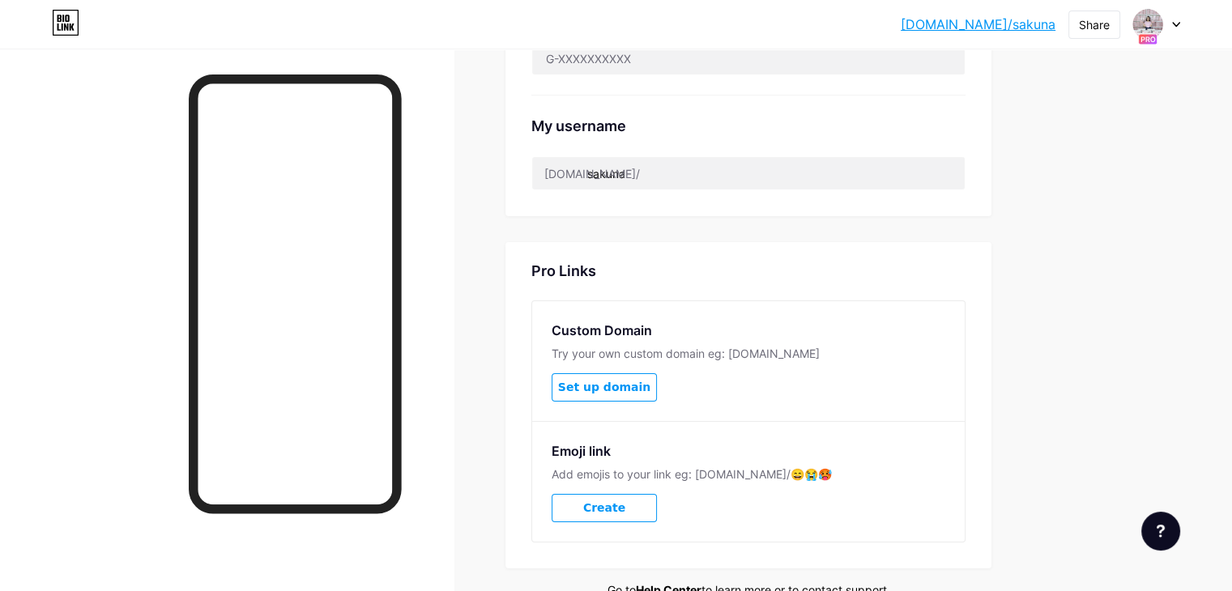
scroll to position [755, 0]
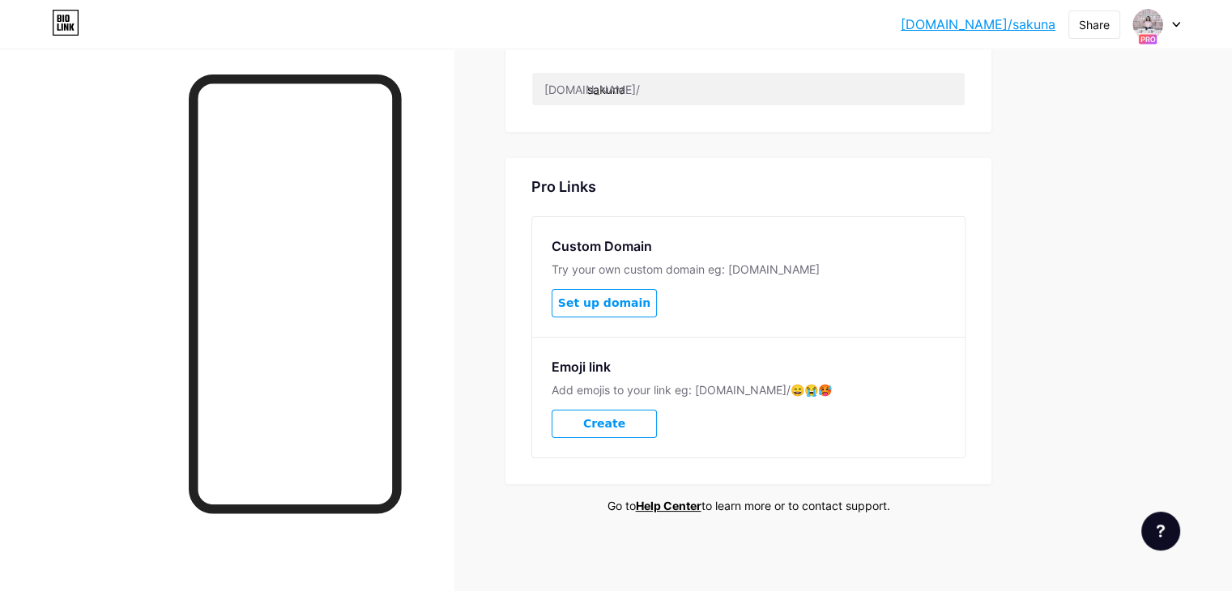
click at [650, 304] on span "Set up domain" at bounding box center [604, 303] width 92 height 14
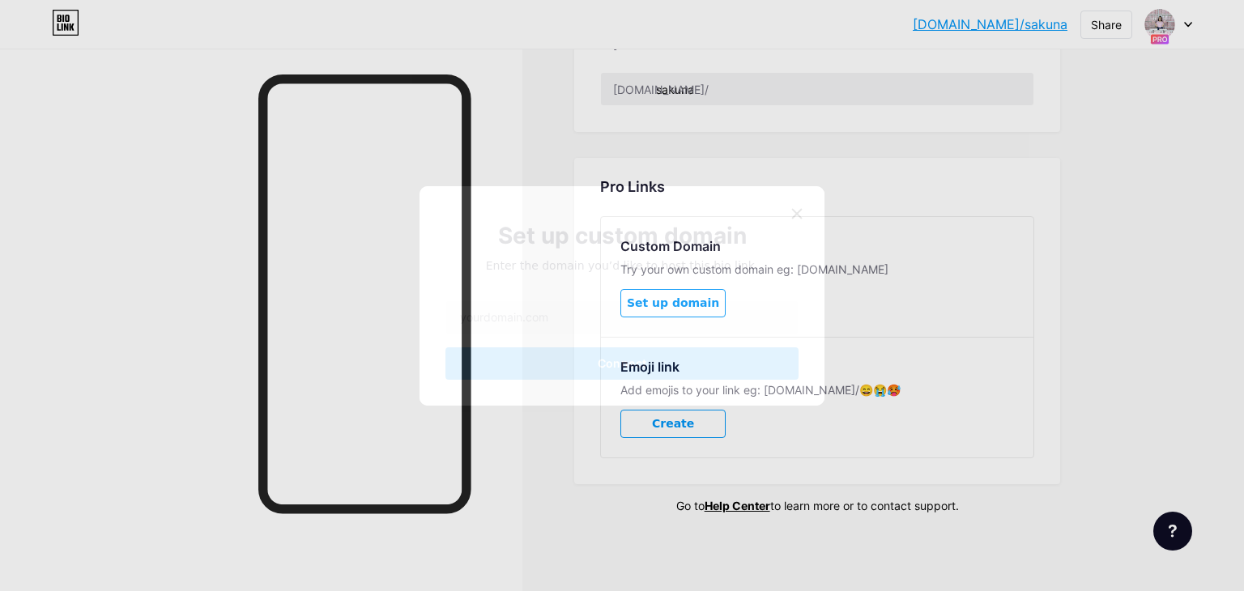
click at [790, 215] on icon at bounding box center [796, 213] width 13 height 13
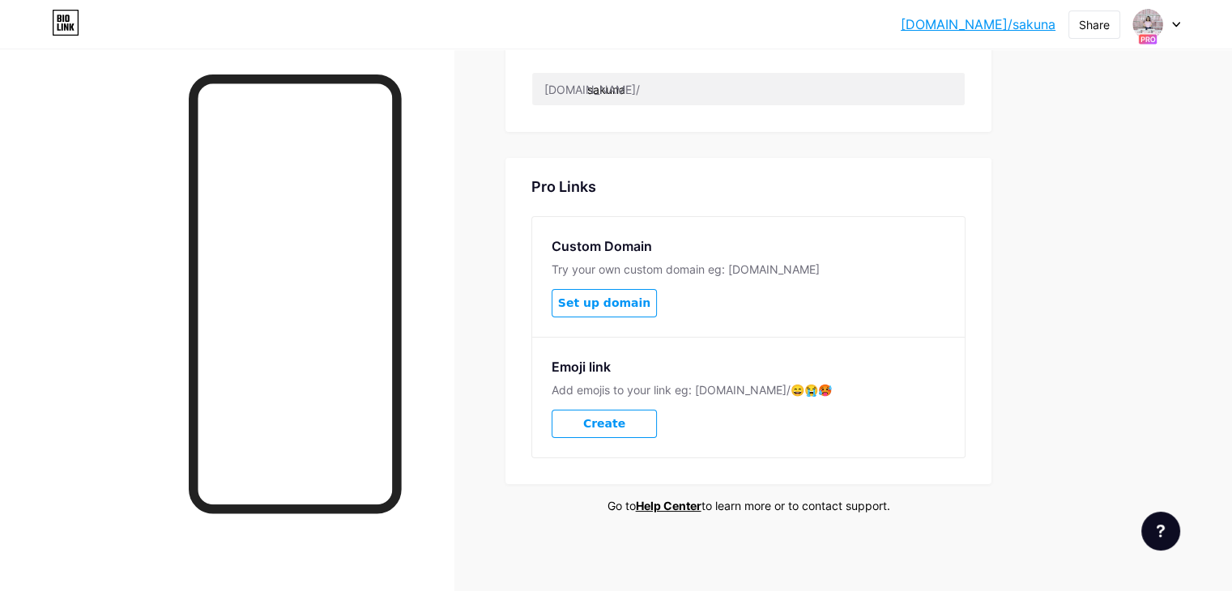
click at [657, 417] on button "Create" at bounding box center [603, 424] width 105 height 28
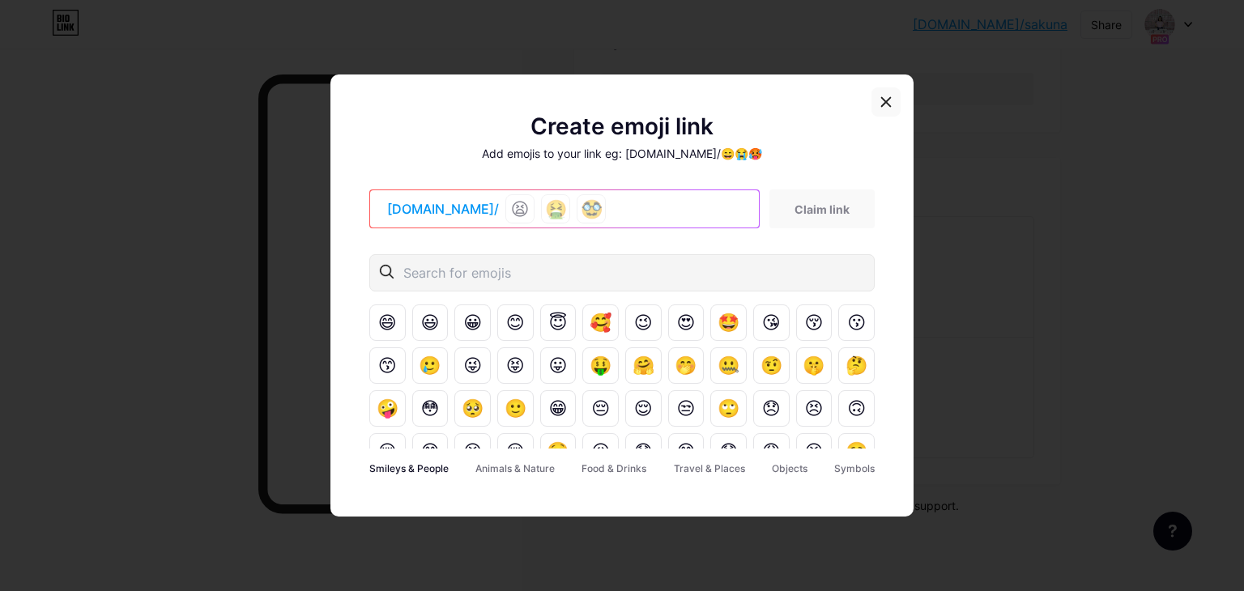
click at [886, 104] on div at bounding box center [885, 101] width 29 height 29
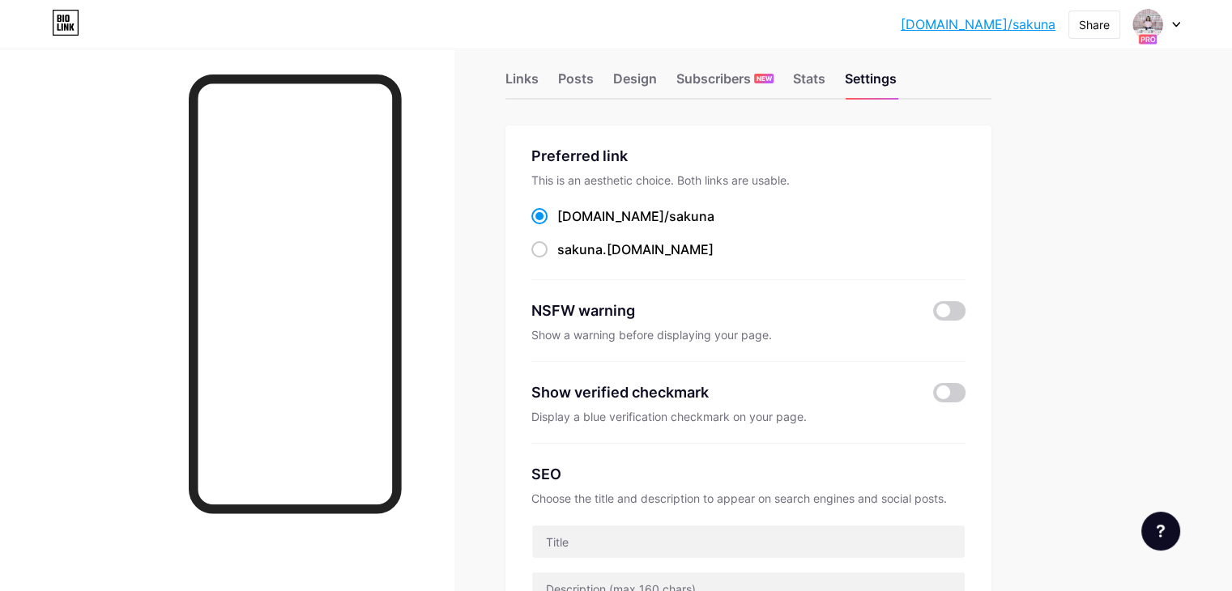
scroll to position [0, 0]
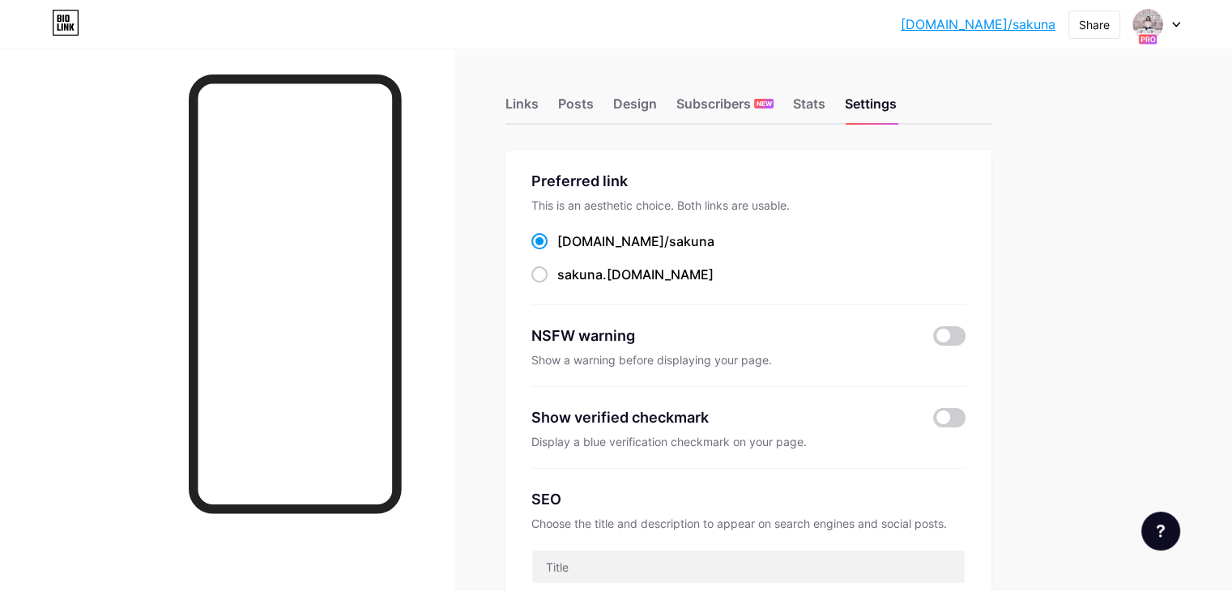
click at [671, 100] on div "Links Posts Design Subscribers NEW Stats Settings" at bounding box center [748, 96] width 486 height 57
click at [657, 104] on div "Design" at bounding box center [635, 108] width 44 height 29
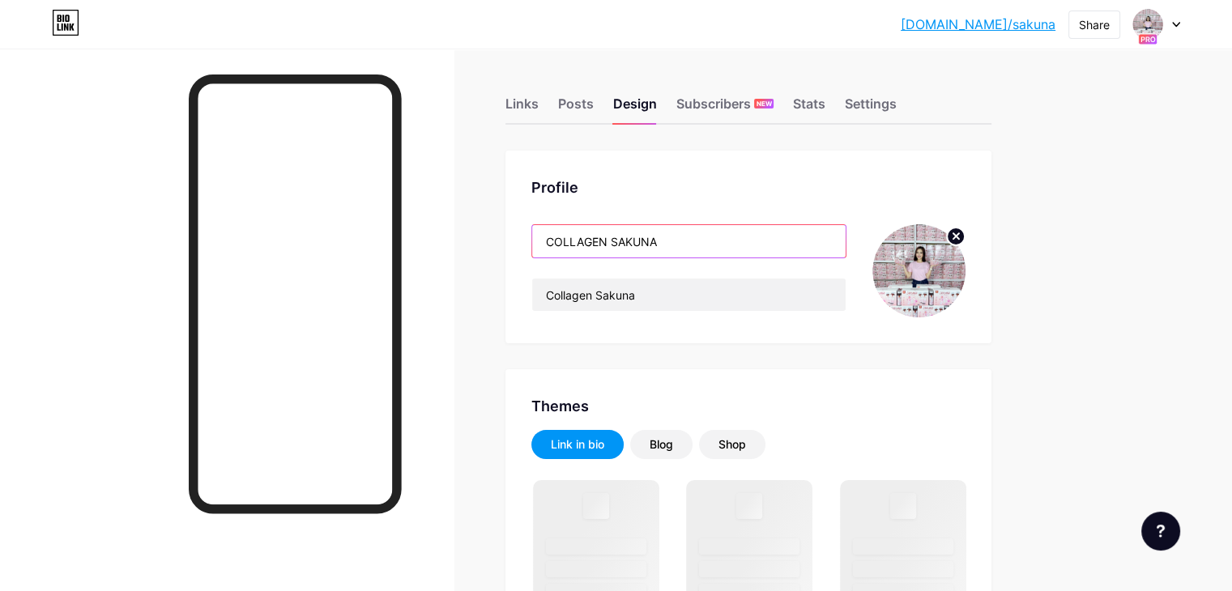
drag, startPoint x: 749, startPoint y: 244, endPoint x: 615, endPoint y: 244, distance: 134.4
click at [615, 244] on input "COLLAGEN SAKUNA" at bounding box center [688, 241] width 313 height 32
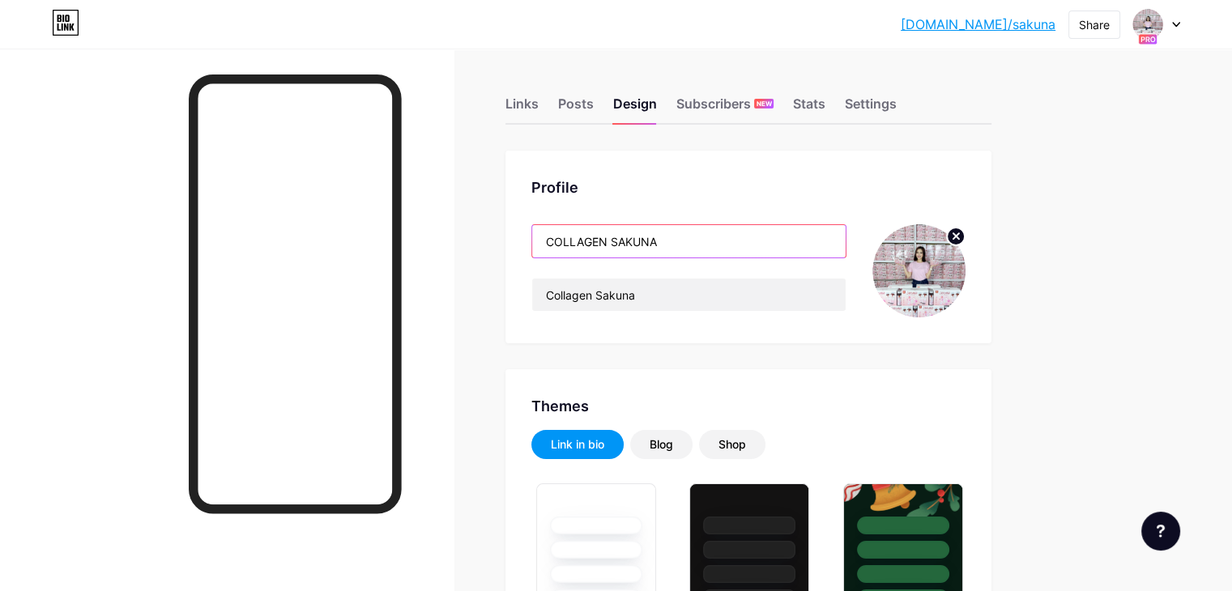
type input "t"
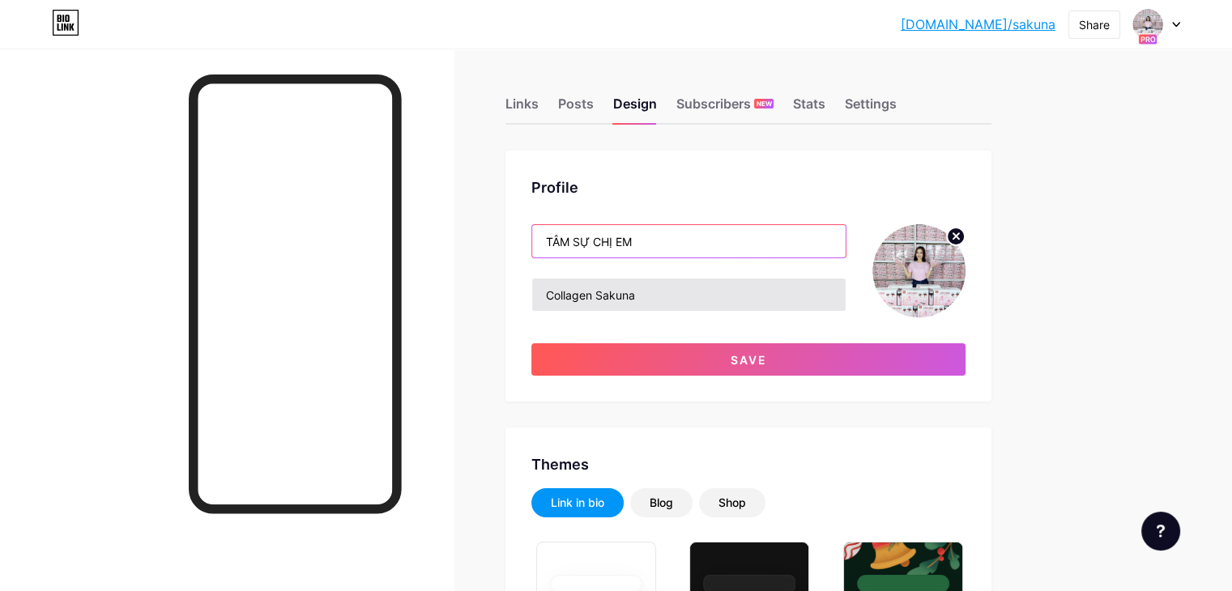
type input "TÂM SỰ CHỊ EM"
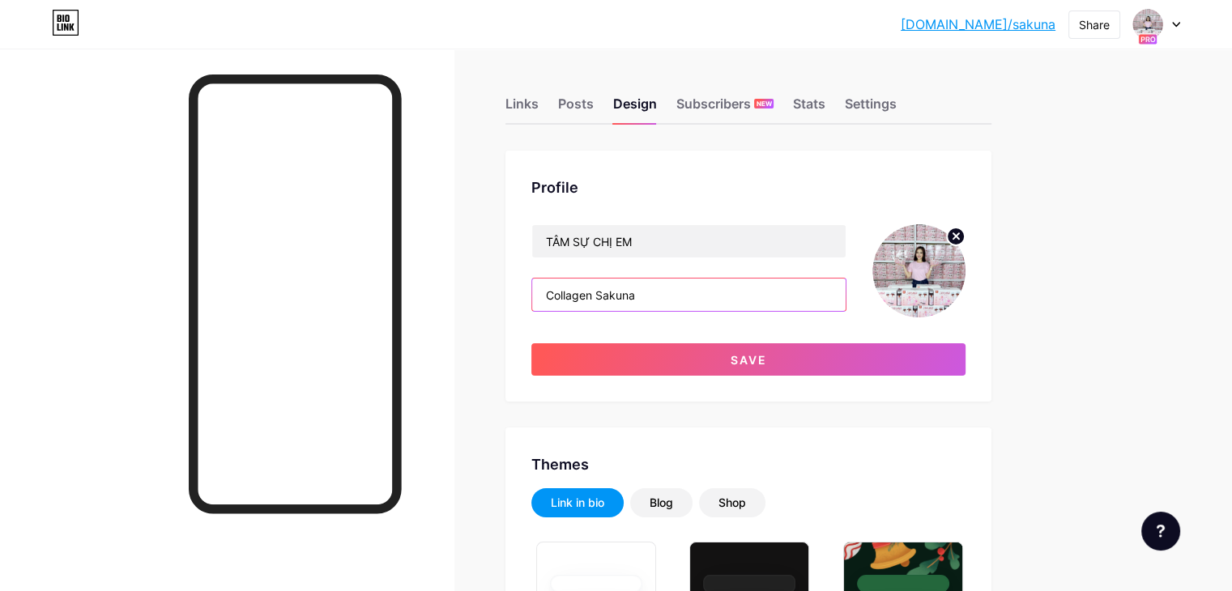
click at [741, 299] on input "Collagen Sakuna" at bounding box center [688, 295] width 313 height 32
drag, startPoint x: 741, startPoint y: 299, endPoint x: 612, endPoint y: 302, distance: 128.8
click at [612, 302] on input "Collagen Sakuna" at bounding box center [688, 295] width 313 height 32
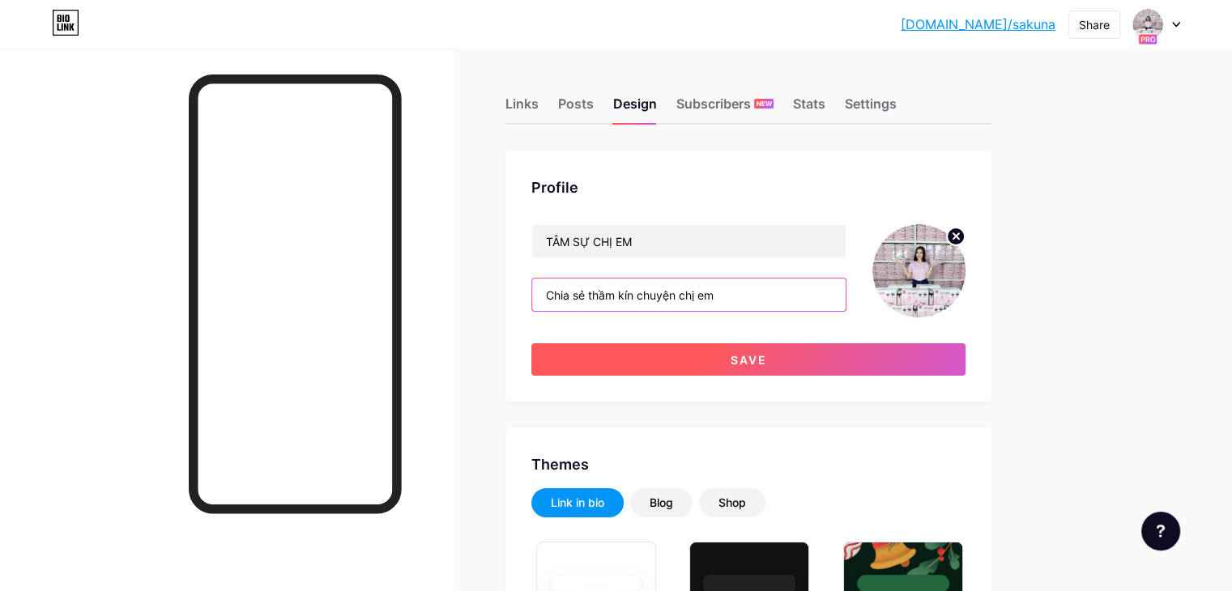
type input "Chia sẻ thầm kín chuyện chị em"
click at [656, 362] on button "Save" at bounding box center [748, 359] width 434 height 32
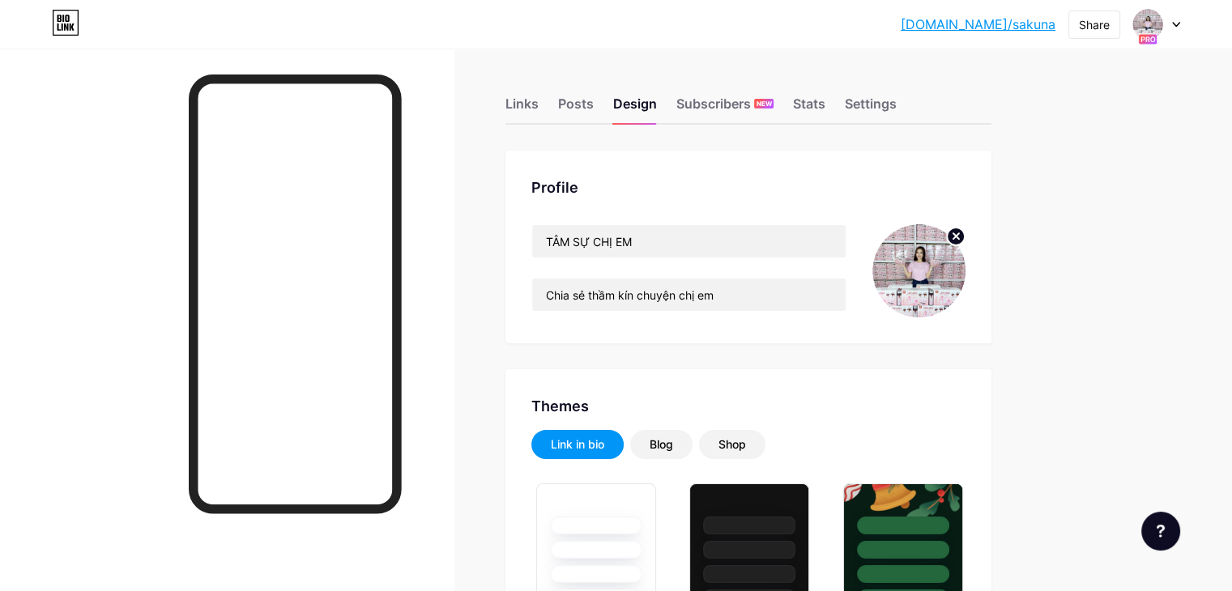
click at [965, 240] on circle at bounding box center [956, 237] width 18 height 18
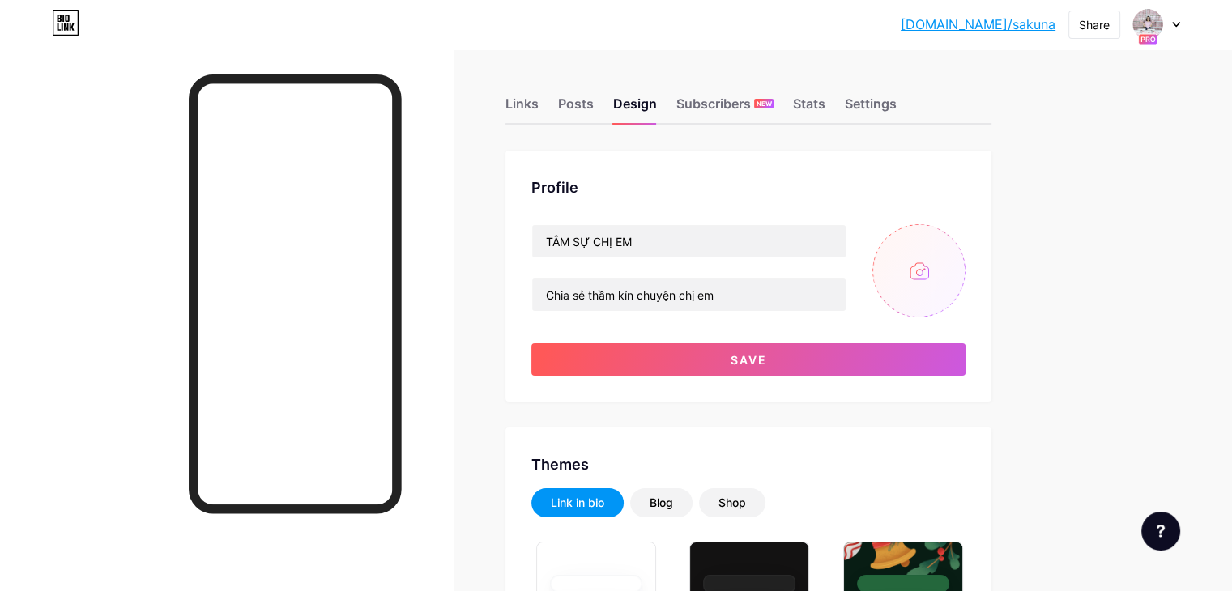
click at [965, 283] on input "file" at bounding box center [918, 270] width 93 height 93
type input "C:\fakepath\z6912444439988_ea31be24b57ae74015ee555782d6a8f1.jpg"
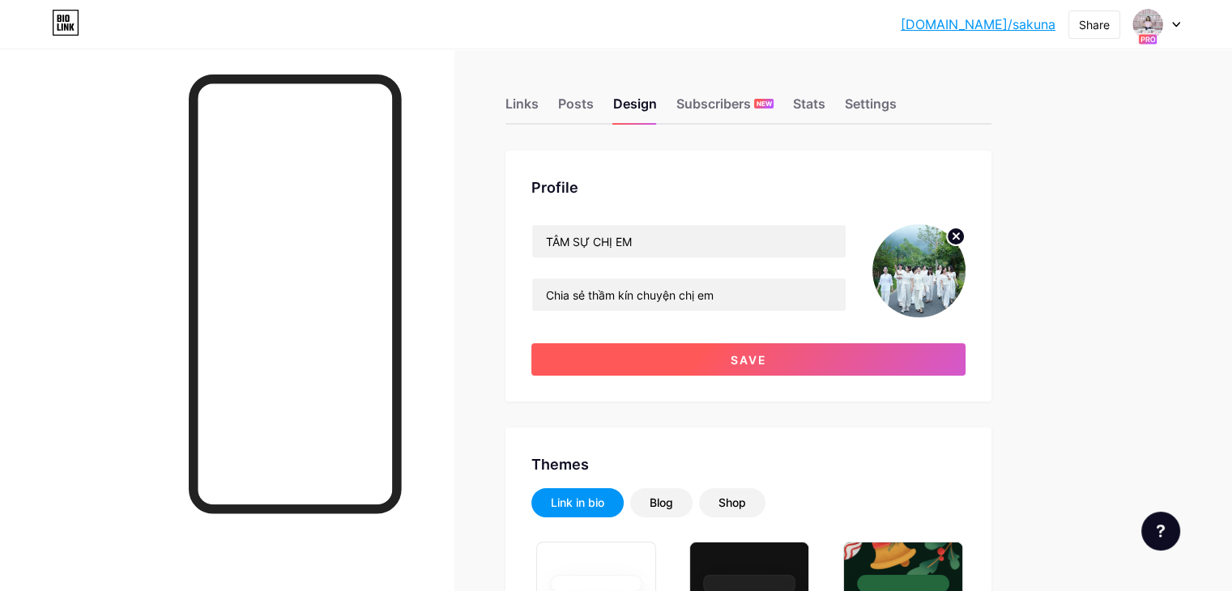
click at [776, 357] on button "Save" at bounding box center [748, 359] width 434 height 32
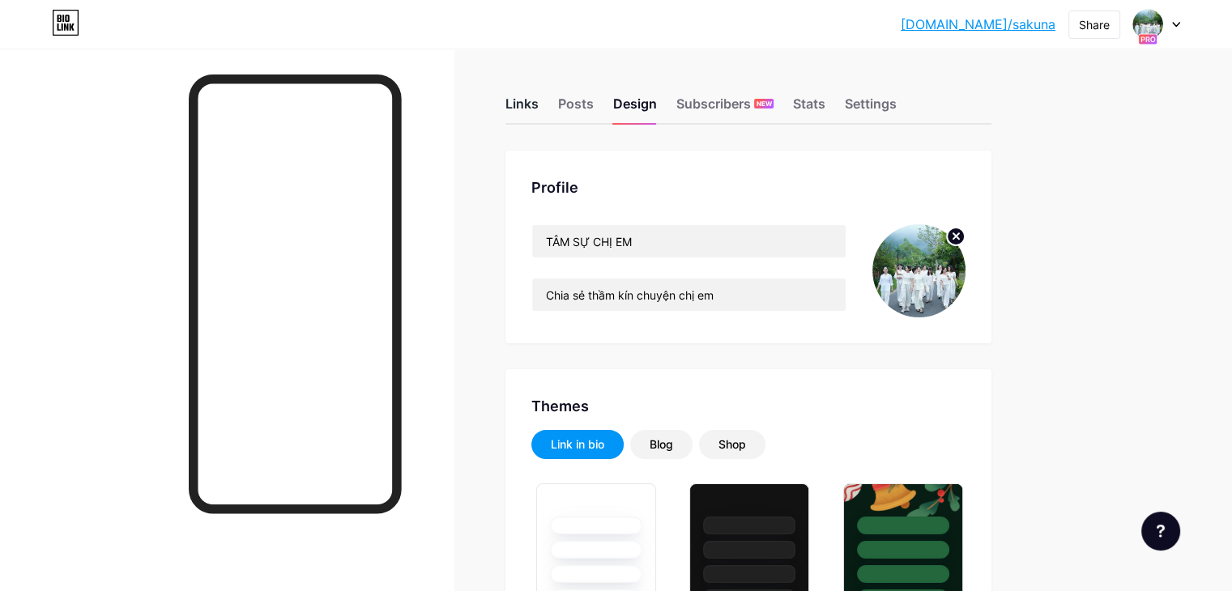
click at [539, 104] on div "Links" at bounding box center [521, 108] width 33 height 29
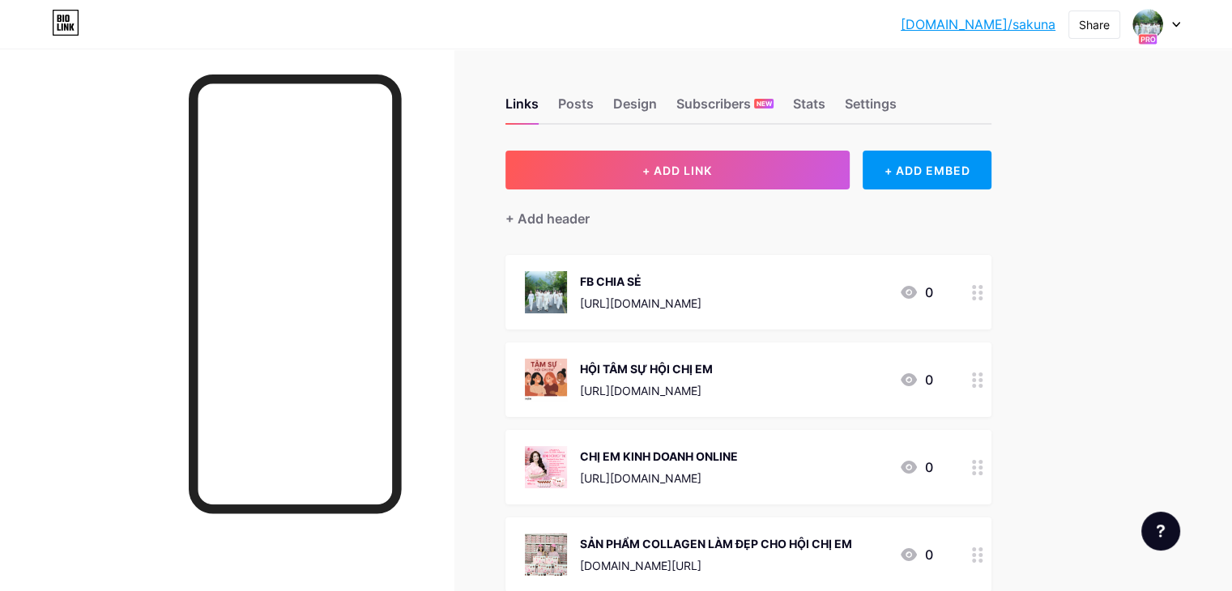
click at [976, 296] on circle at bounding box center [974, 298] width 4 height 4
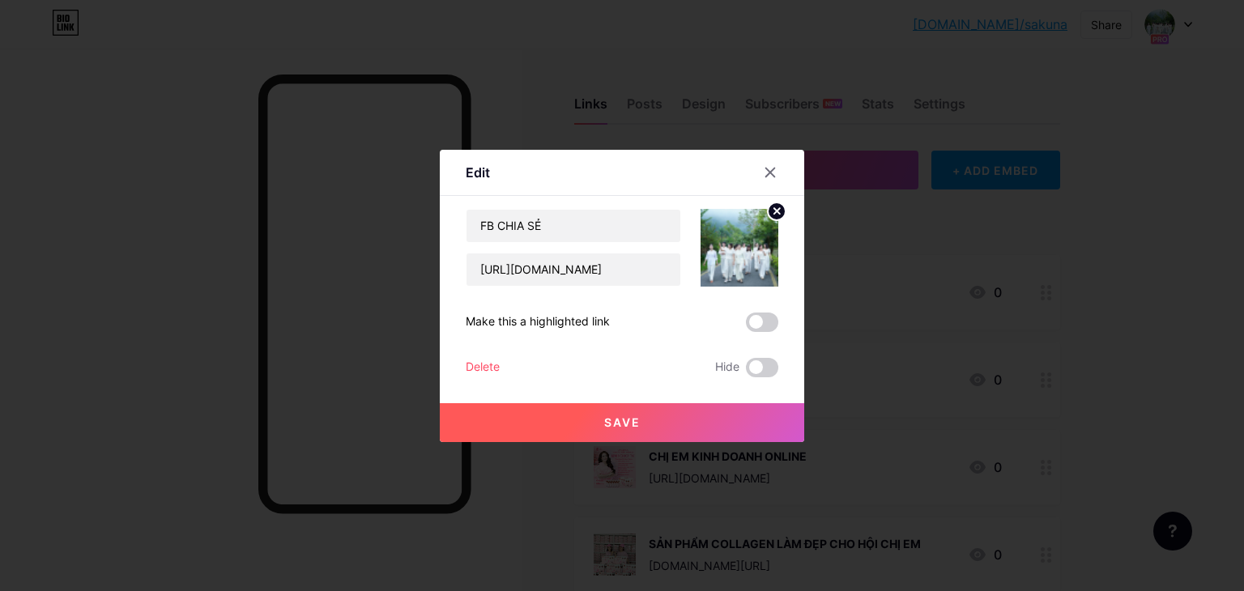
click at [771, 215] on circle at bounding box center [777, 211] width 18 height 18
click at [742, 258] on div "Picture" at bounding box center [739, 248] width 32 height 49
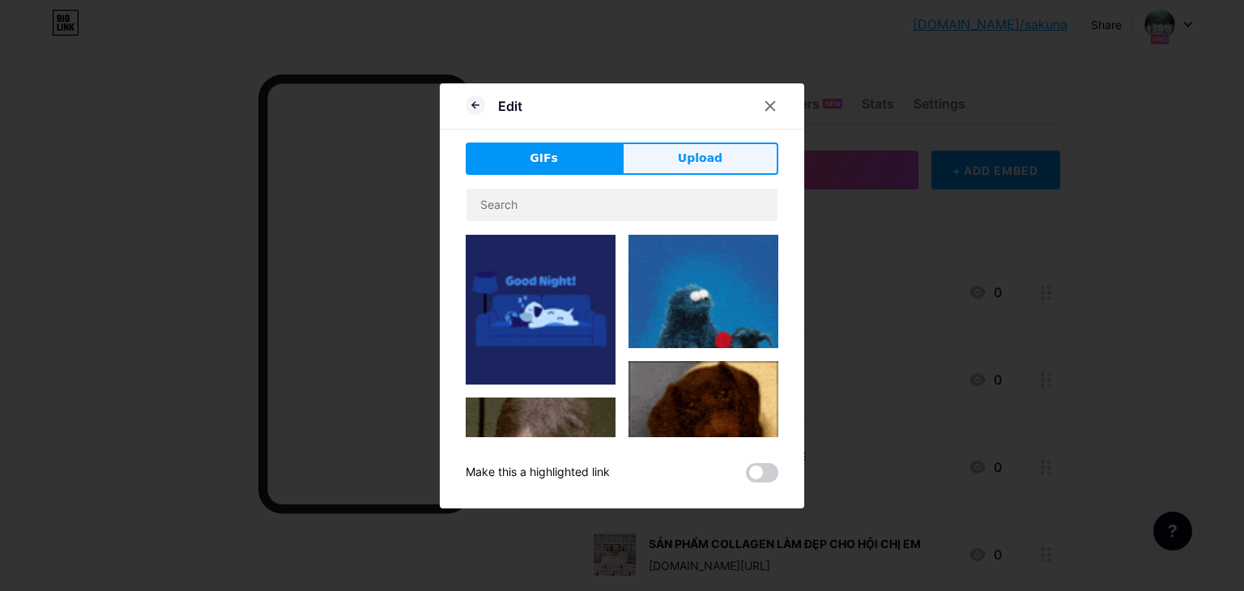
click at [671, 164] on button "Upload" at bounding box center [700, 159] width 156 height 32
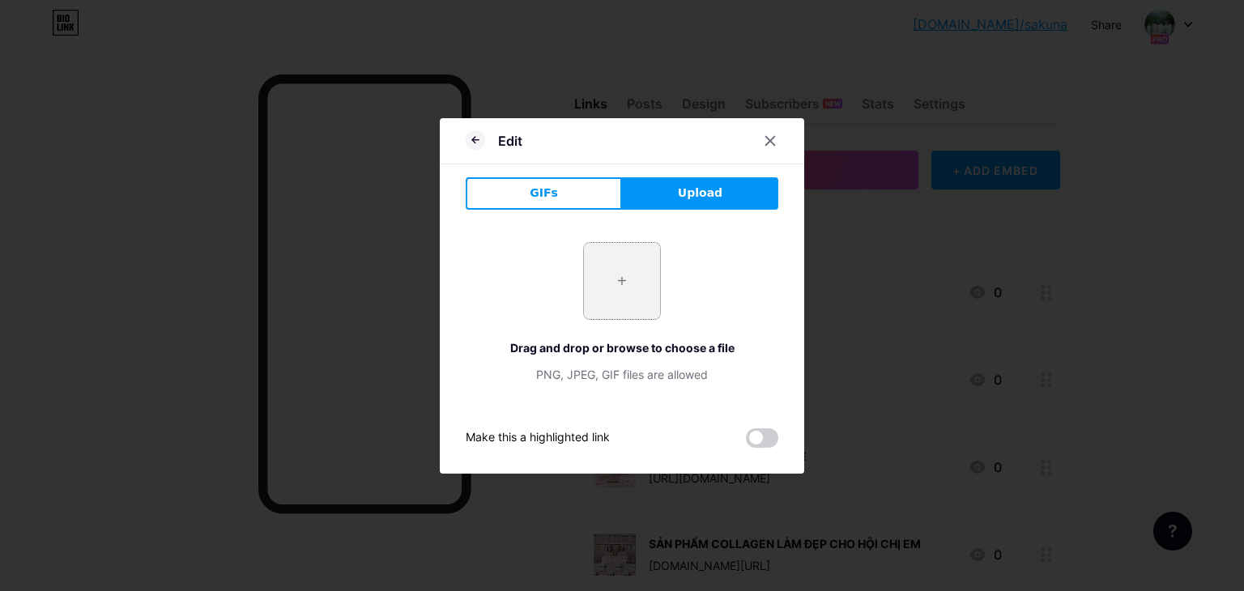
click at [632, 282] on input "file" at bounding box center [622, 281] width 76 height 76
click at [636, 292] on input "file" at bounding box center [622, 281] width 76 height 76
type input "C:\fakepath\IMG_0077.JPG"
click at [762, 147] on div at bounding box center [770, 140] width 29 height 29
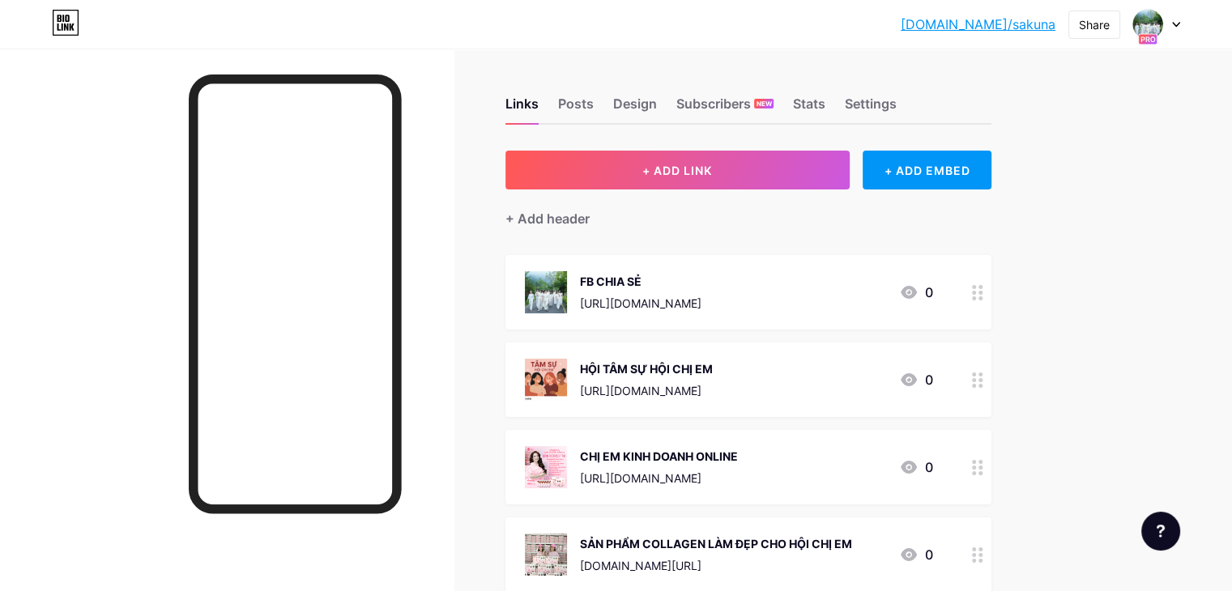
click at [983, 292] on icon at bounding box center [977, 292] width 11 height 15
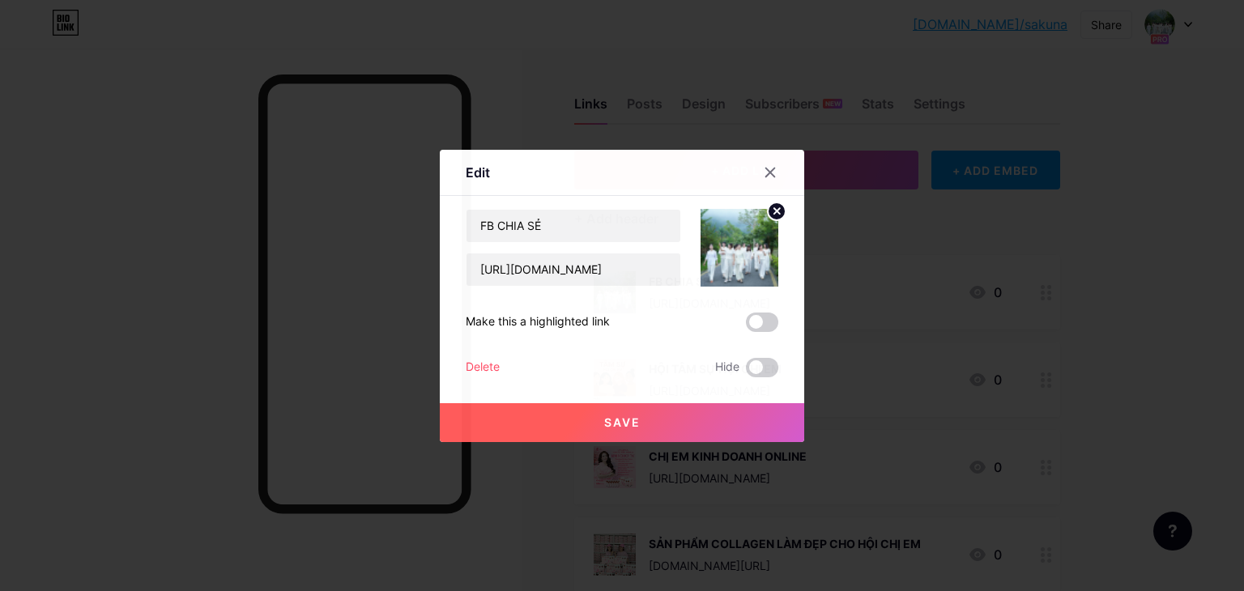
click at [769, 215] on circle at bounding box center [777, 211] width 18 height 18
click at [727, 262] on div "Picture" at bounding box center [739, 266] width 32 height 12
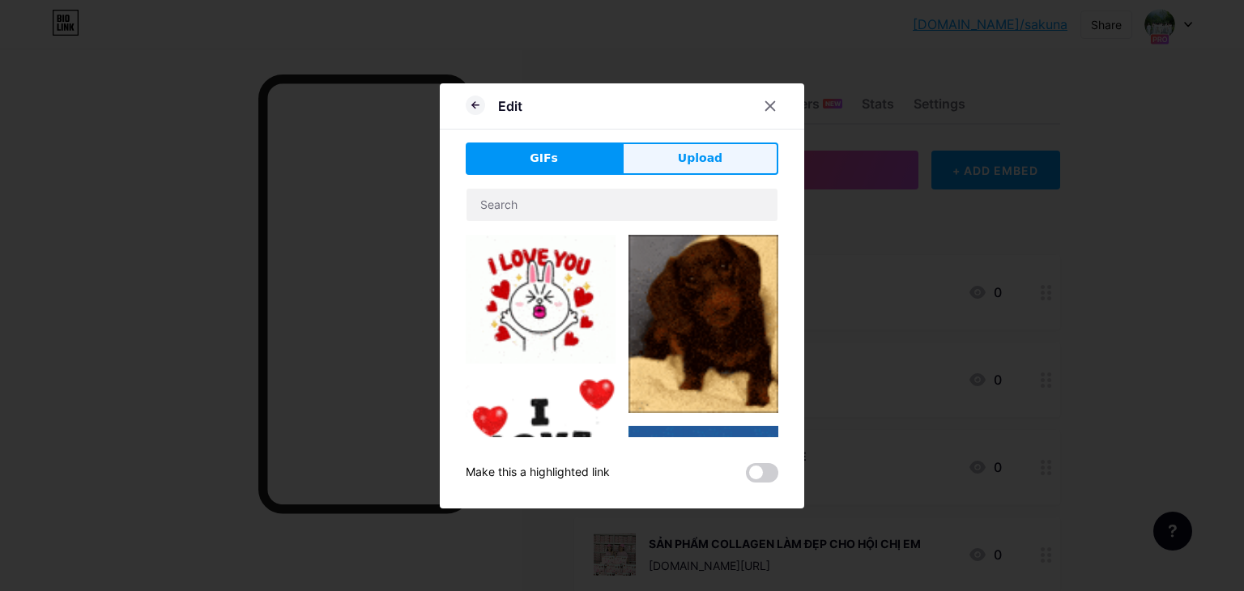
click at [678, 163] on span "Upload" at bounding box center [700, 158] width 45 height 17
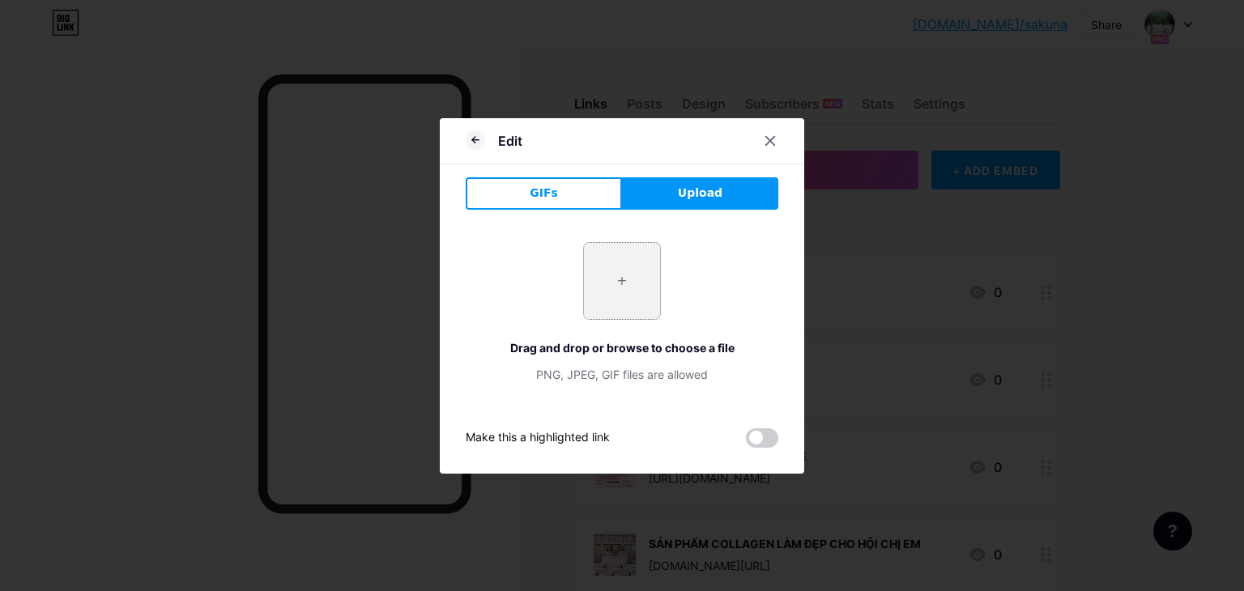
click at [615, 286] on input "file" at bounding box center [622, 281] width 76 height 76
type input "C:\fakepath\IMG_0077.JPG"
click at [767, 147] on div at bounding box center [770, 140] width 29 height 29
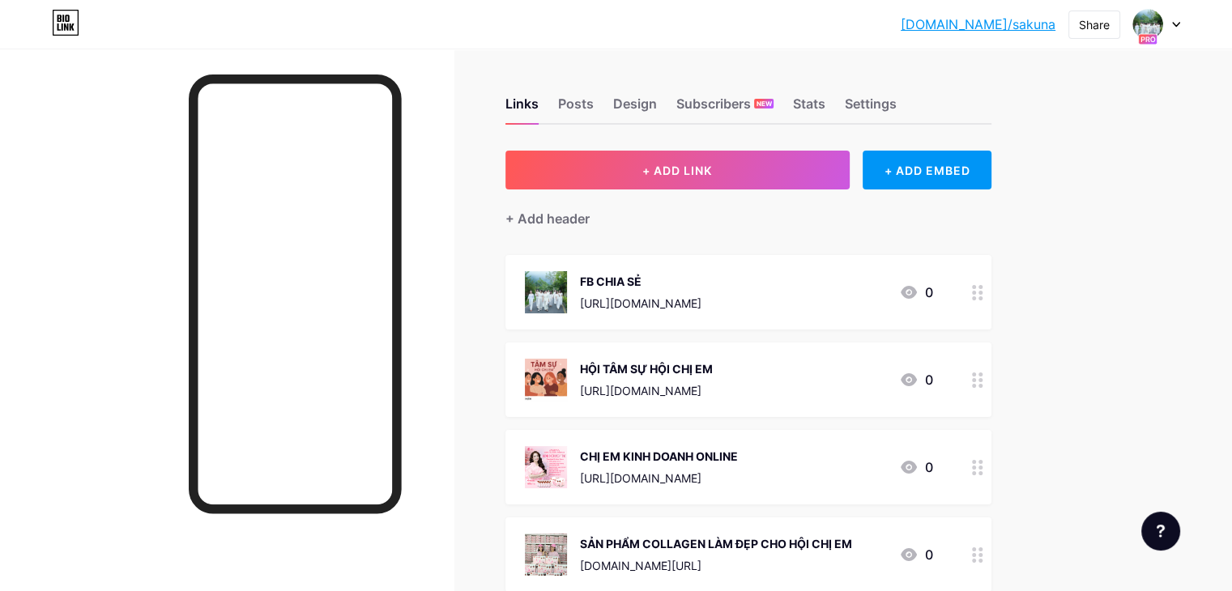
click at [983, 290] on icon at bounding box center [977, 292] width 11 height 15
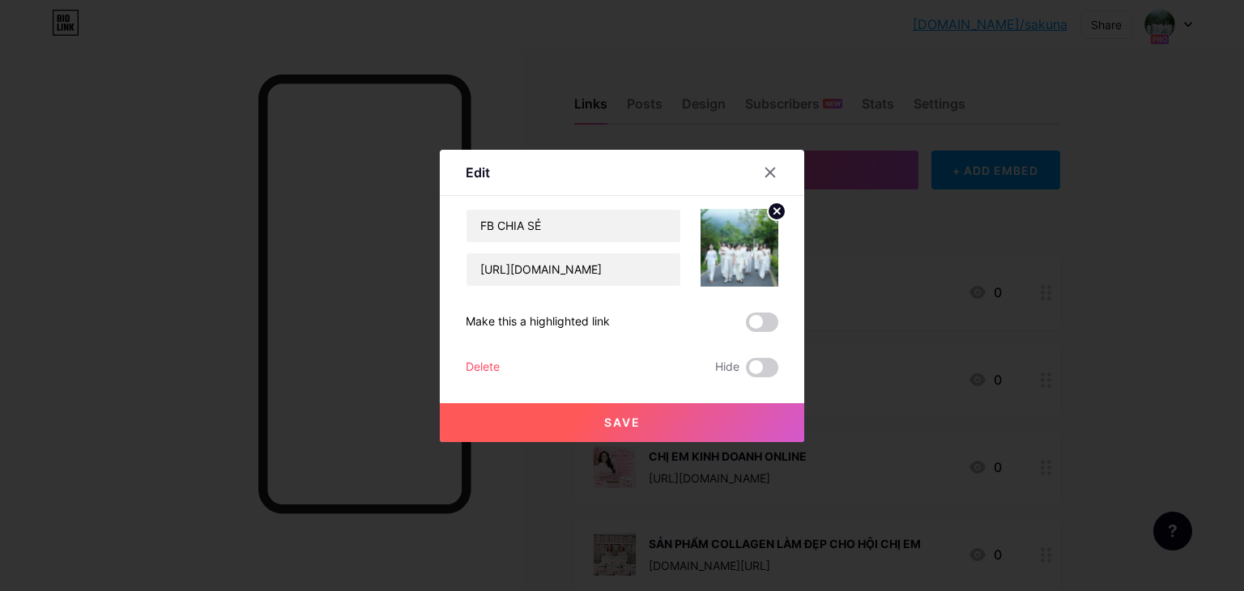
click at [771, 206] on circle at bounding box center [777, 211] width 18 height 18
click at [742, 234] on rect at bounding box center [736, 237] width 26 height 26
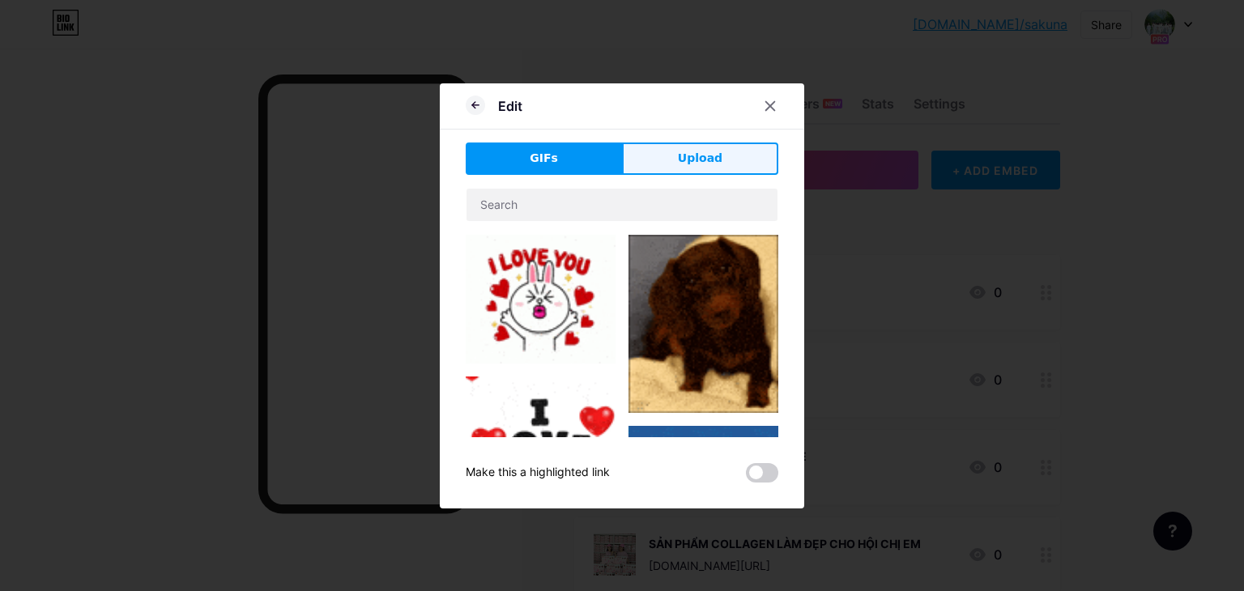
click at [688, 154] on span "Upload" at bounding box center [700, 158] width 45 height 17
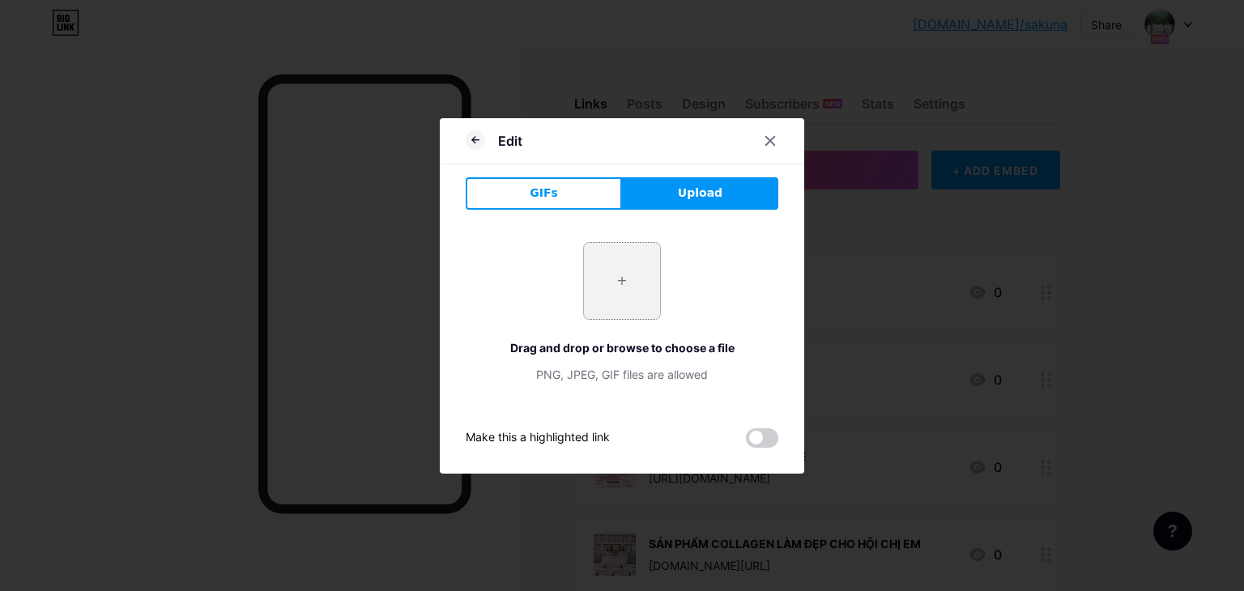
click at [612, 273] on input "file" at bounding box center [622, 281] width 76 height 76
type input "C:\fakepath\IMG_0077.JPG"
click at [764, 143] on icon at bounding box center [770, 140] width 13 height 13
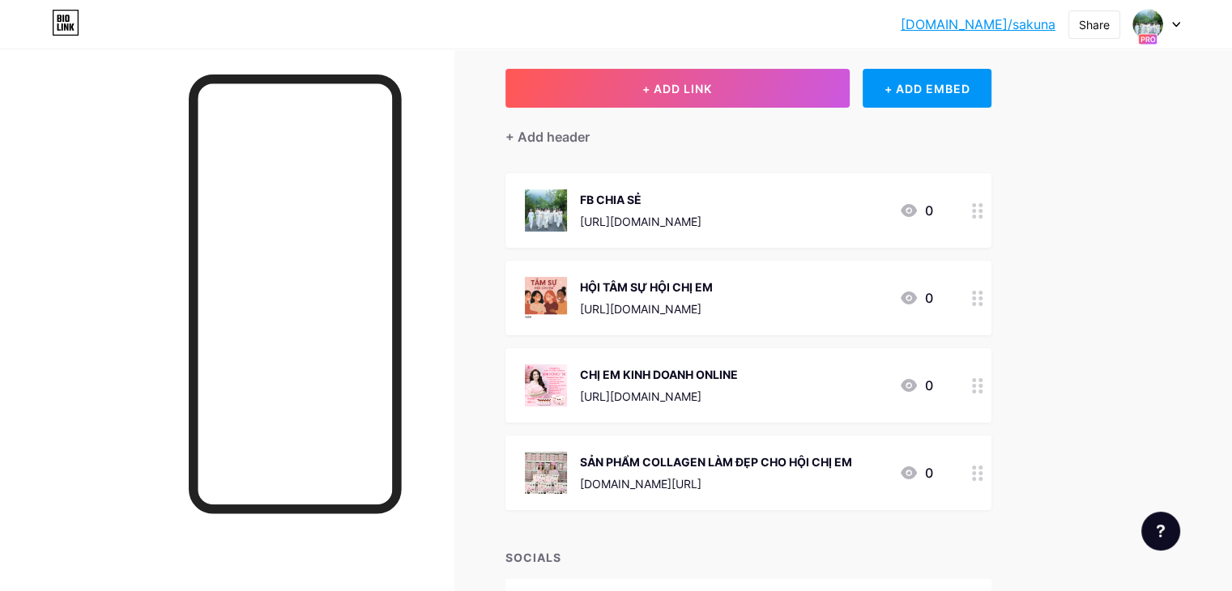
scroll to position [162, 0]
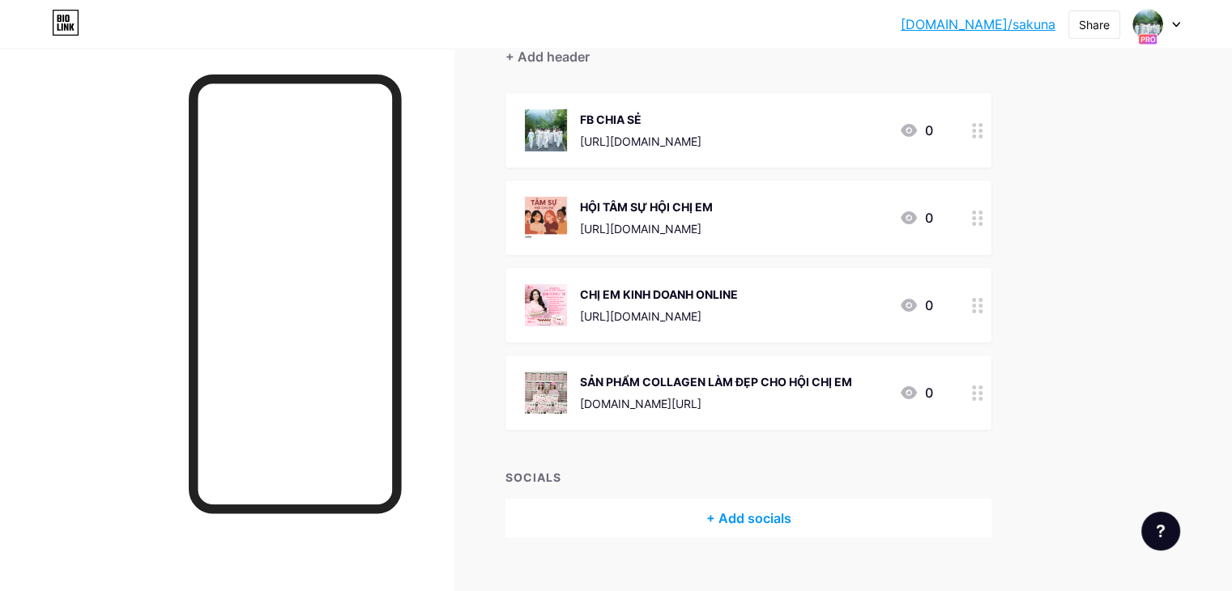
click at [567, 310] on img at bounding box center [546, 305] width 42 height 42
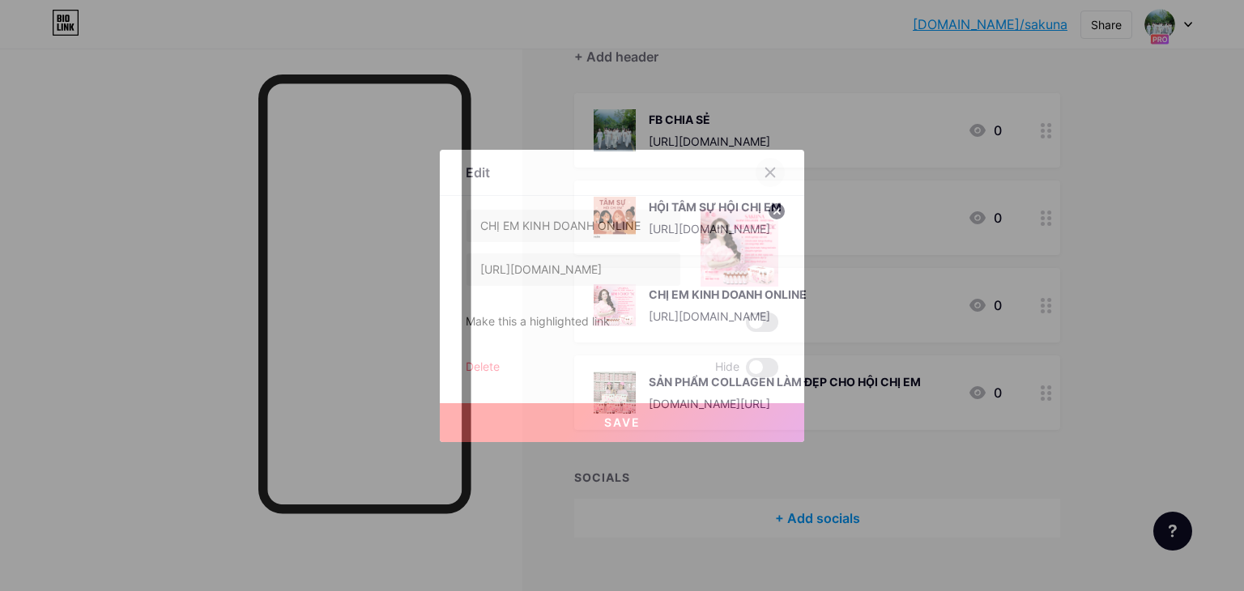
click at [764, 160] on div at bounding box center [770, 172] width 29 height 29
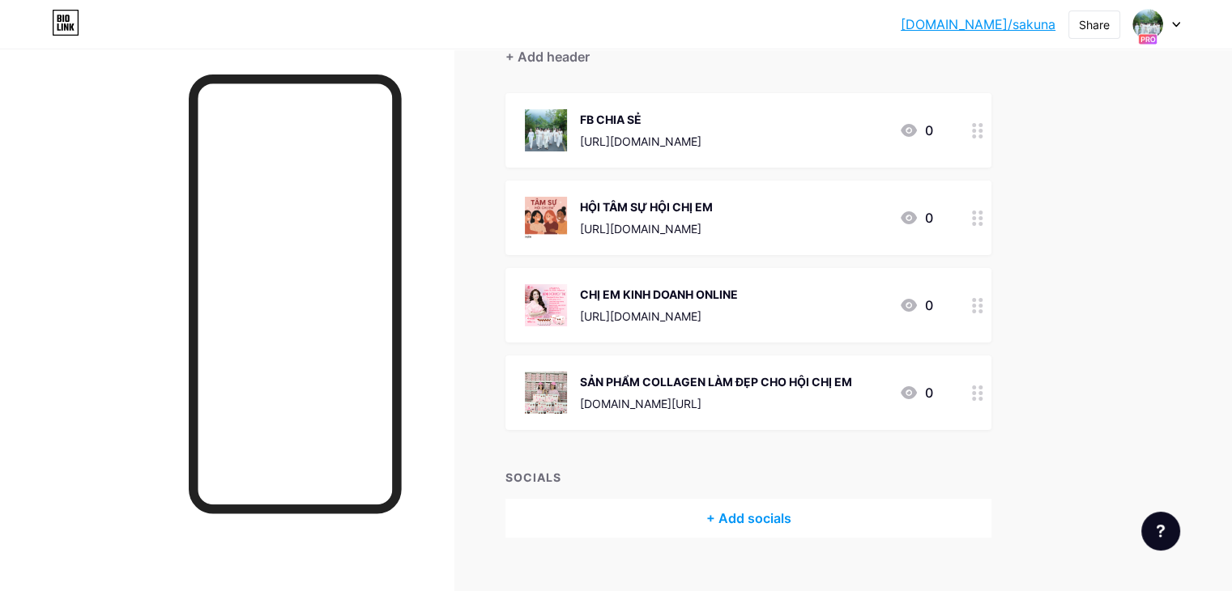
click at [794, 389] on div "SẢN PHẨM COLLAGEN LÀM ĐẸP CHO HỘI CHỊ EM" at bounding box center [716, 381] width 272 height 17
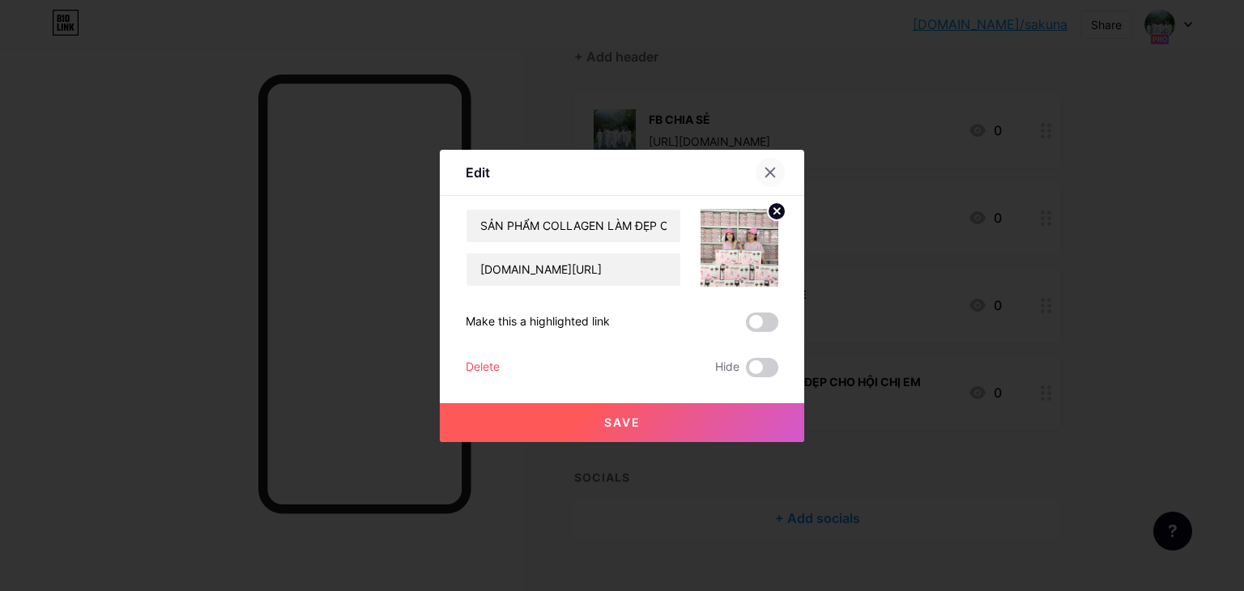
click at [764, 169] on icon at bounding box center [770, 172] width 13 height 13
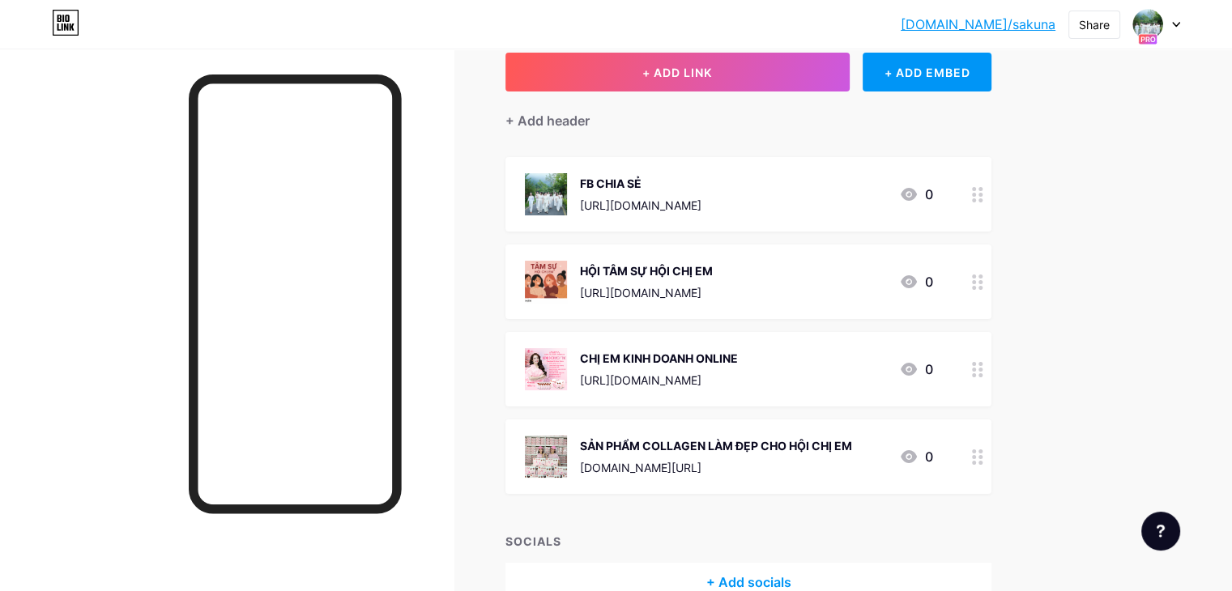
scroll to position [0, 0]
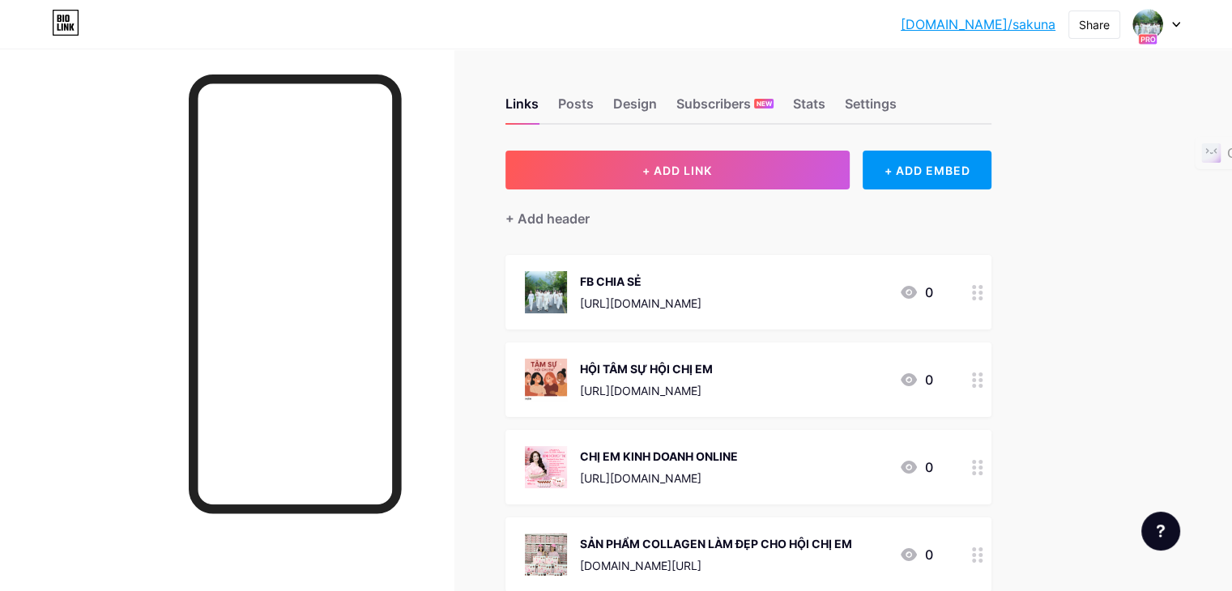
click at [991, 386] on div at bounding box center [978, 380] width 28 height 75
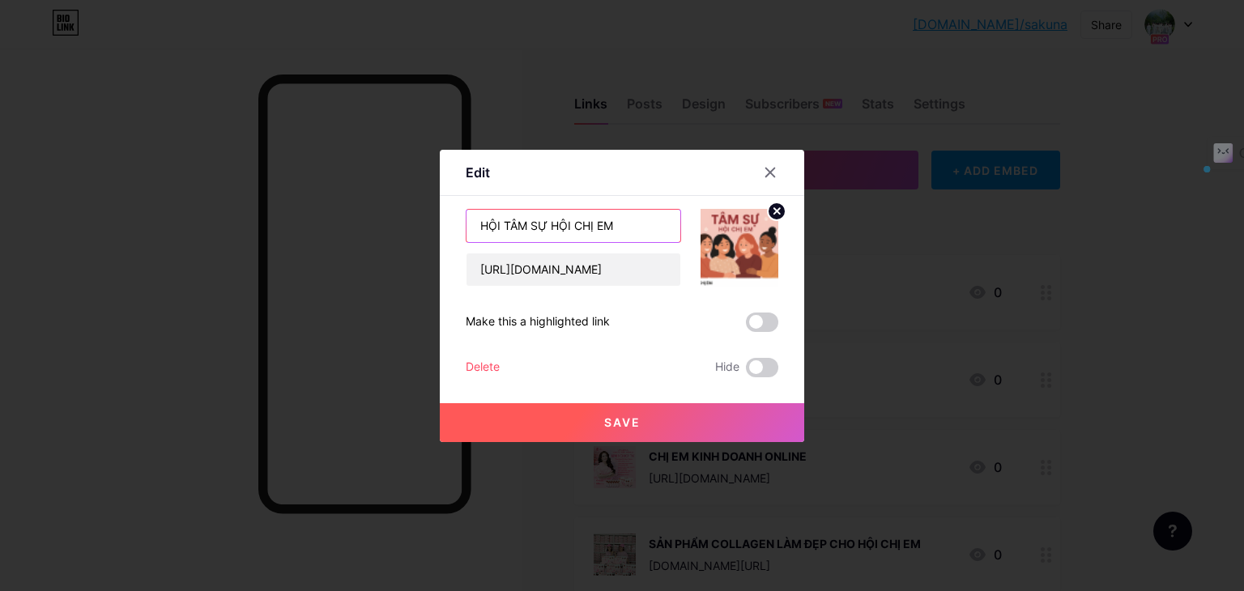
drag, startPoint x: 546, startPoint y: 224, endPoint x: 563, endPoint y: 221, distance: 17.3
click at [563, 221] on input "HỘI TÂM SỰ HỘI CHỊ EM" at bounding box center [573, 226] width 214 height 32
type input "HỘI TÂM SỰ CHỊ EM"
click at [632, 424] on span "Save" at bounding box center [622, 422] width 36 height 14
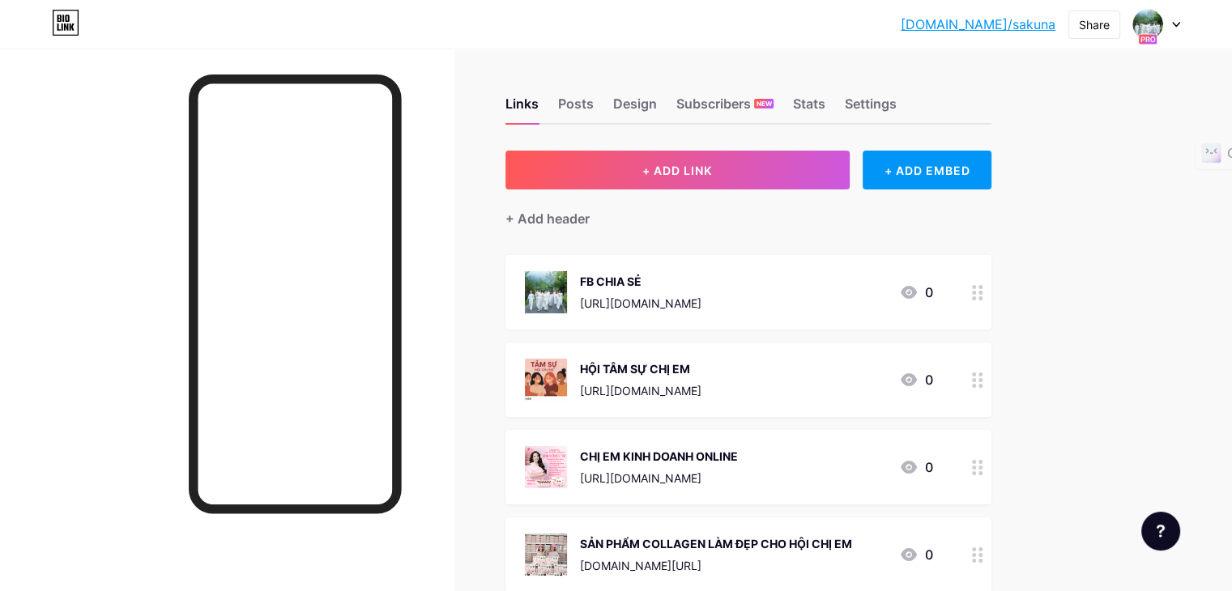
click at [976, 378] on circle at bounding box center [974, 380] width 4 height 4
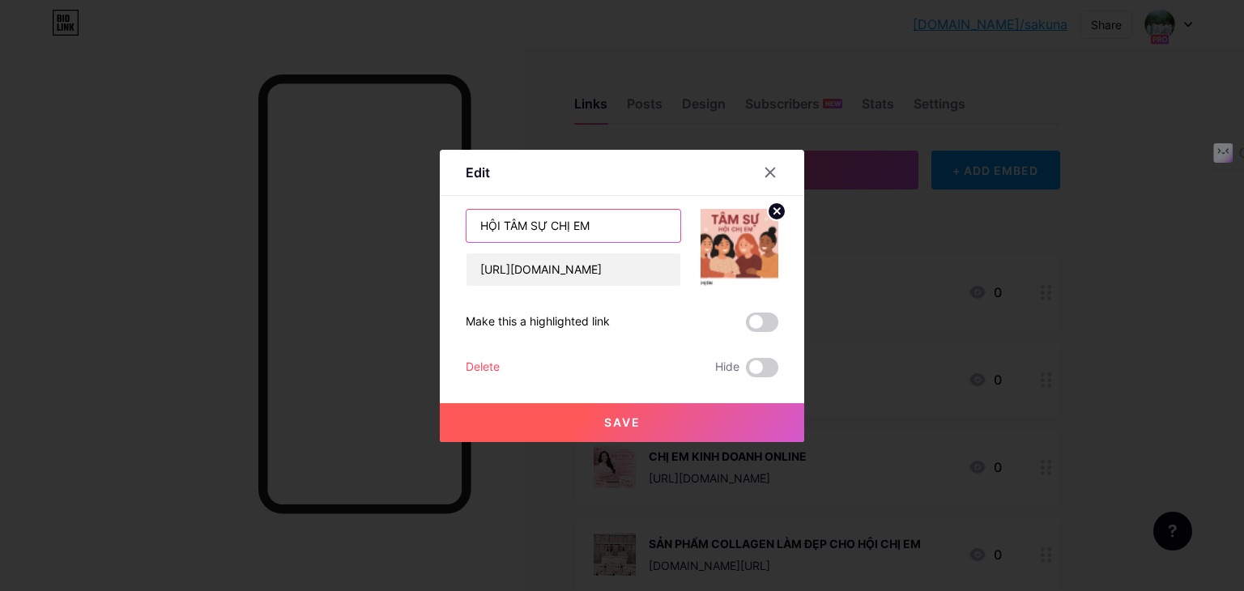
click at [495, 225] on input "HỘI TÂM SỰ CHỊ EM" at bounding box center [573, 226] width 214 height 32
click at [480, 224] on input "TÂM SỰ CHỊ EM" at bounding box center [573, 226] width 214 height 32
click at [479, 223] on input "TÂM SỰ CHỊ EM" at bounding box center [573, 226] width 214 height 32
click at [522, 221] on input "TÂM SỰ CHỊ EM" at bounding box center [573, 226] width 214 height 32
click at [471, 225] on input "TÂM SỰ CHỊ EM" at bounding box center [573, 226] width 214 height 32
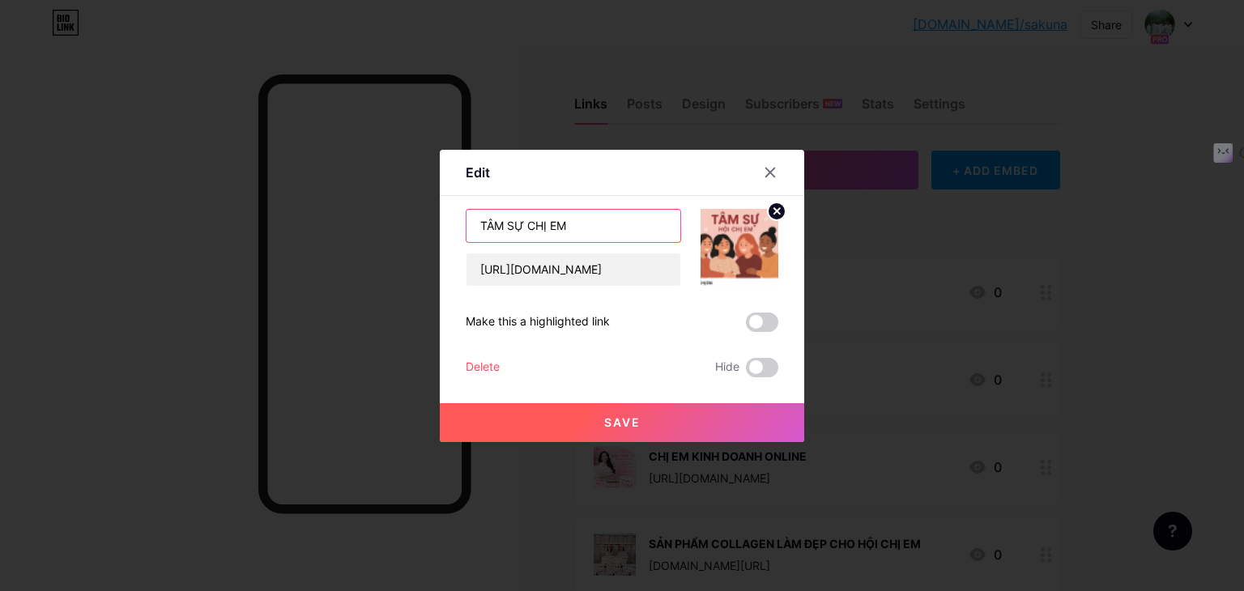
click at [522, 225] on input "TÂM SỰ CHỊ EM" at bounding box center [573, 226] width 214 height 32
click at [474, 223] on input "TÂM SỰ HỘI CHỊ EM" at bounding box center [573, 226] width 214 height 32
drag, startPoint x: 591, startPoint y: 224, endPoint x: 416, endPoint y: 232, distance: 175.1
click at [416, 232] on div "Edit Content YouTube Play YouTube video without leaving your page. ADD Vimeo Pl…" at bounding box center [622, 295] width 1244 height 591
type input "NHÓM TÂM SỰ HỘI CHỊ EM"
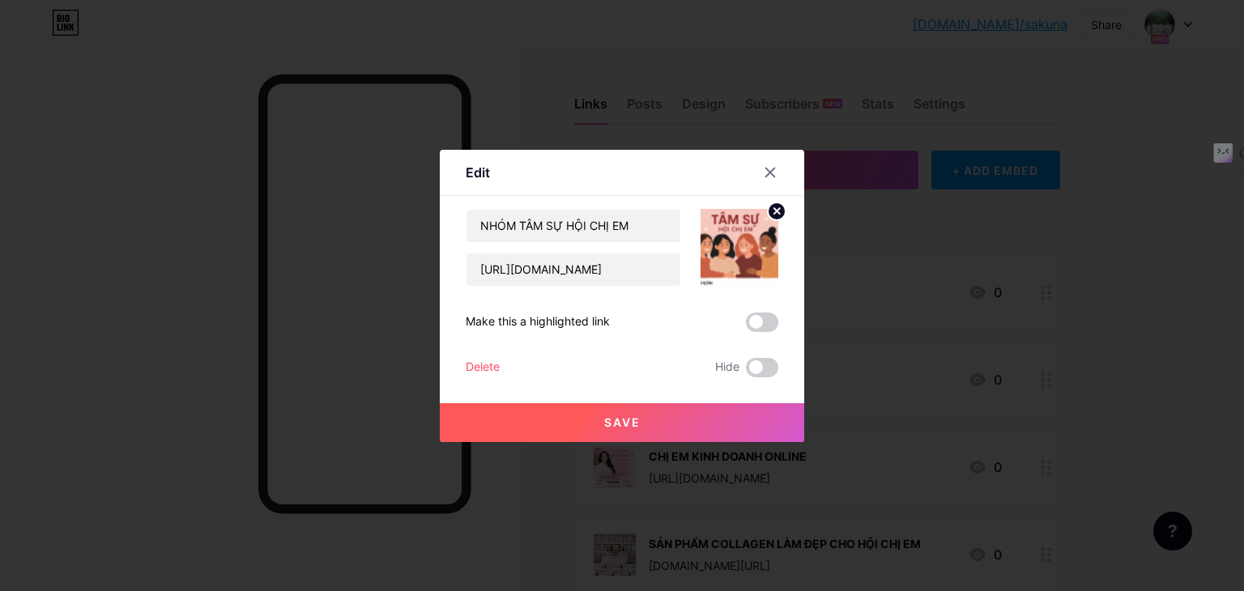
click at [604, 416] on span "Save" at bounding box center [622, 422] width 36 height 14
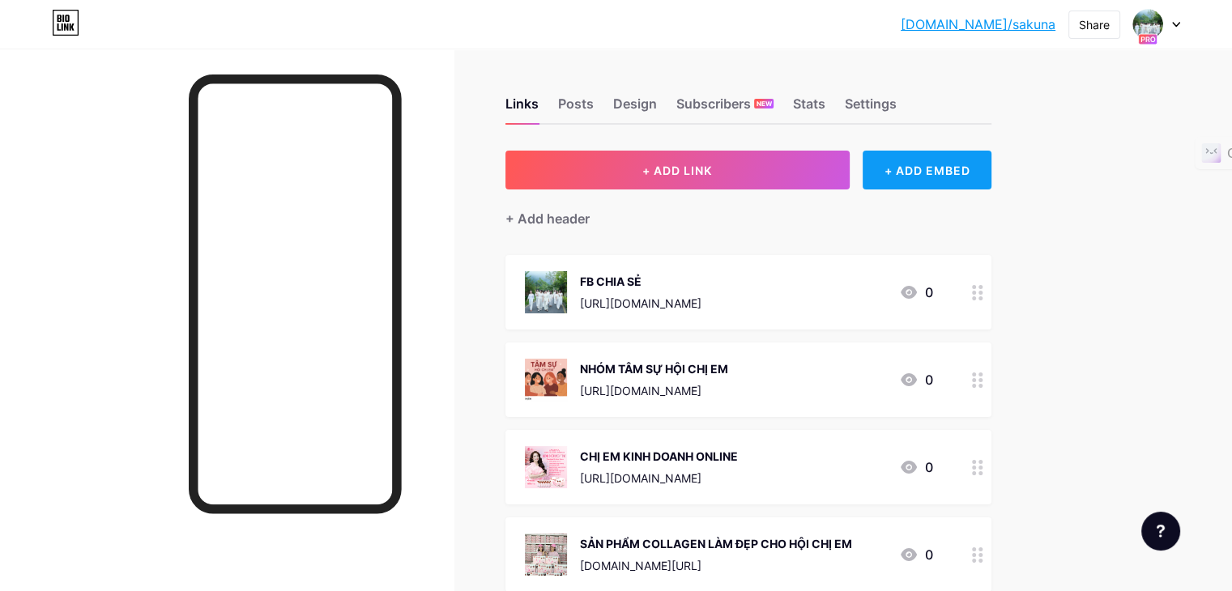
click at [990, 172] on div "+ ADD EMBED" at bounding box center [926, 170] width 129 height 39
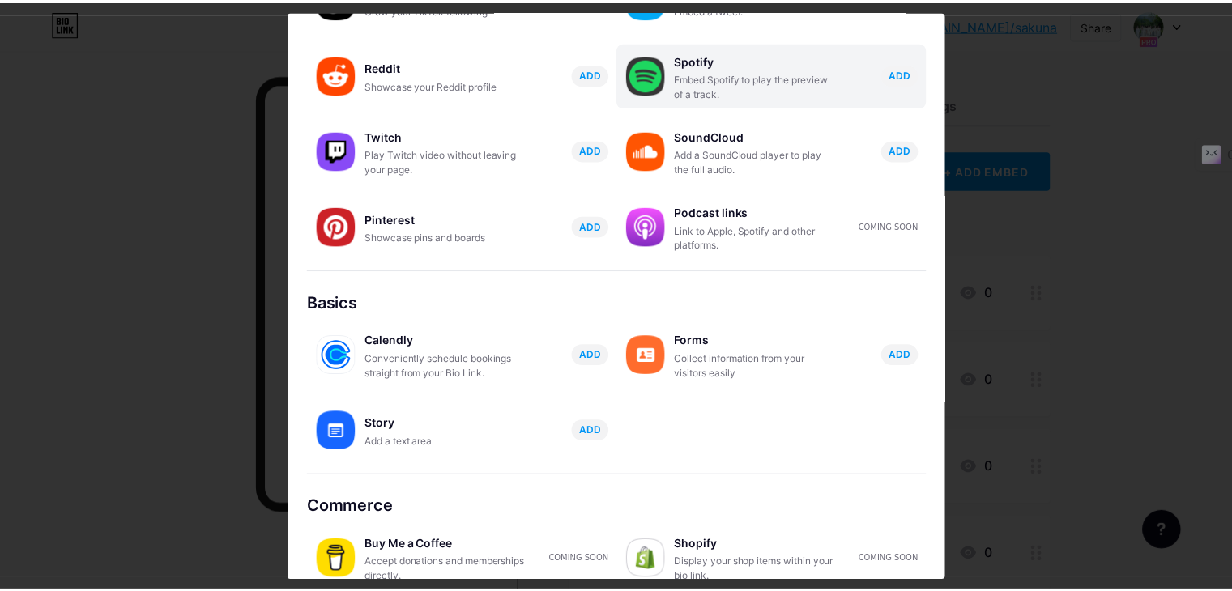
scroll to position [253, 0]
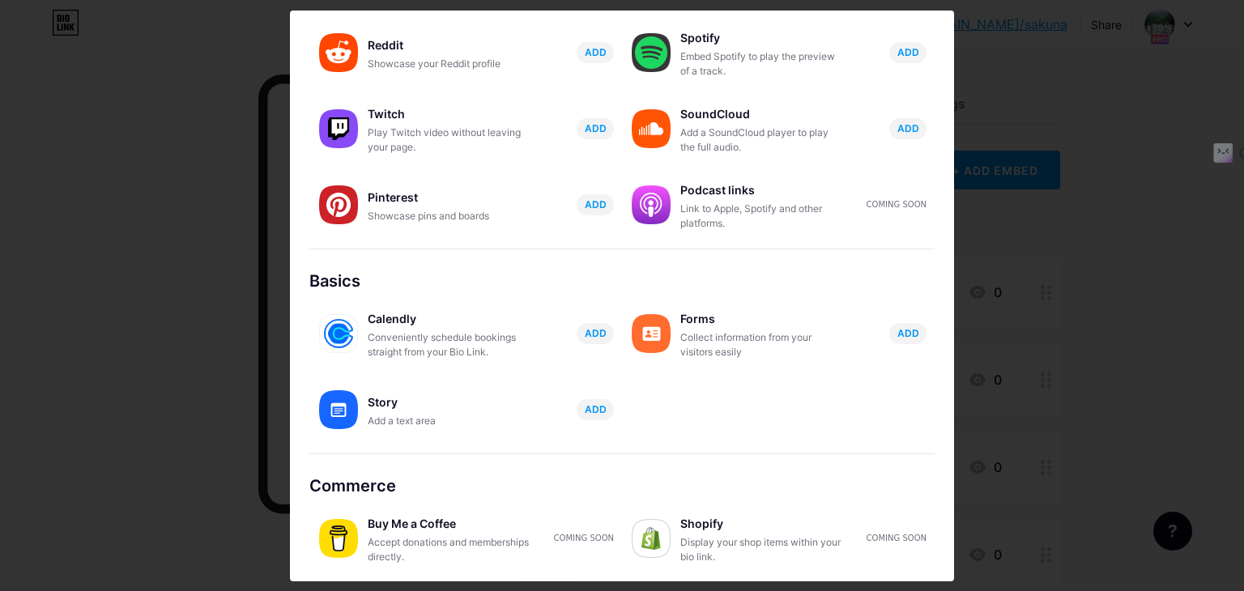
click at [1063, 215] on div at bounding box center [622, 295] width 1244 height 591
